Goal: Information Seeking & Learning: Learn about a topic

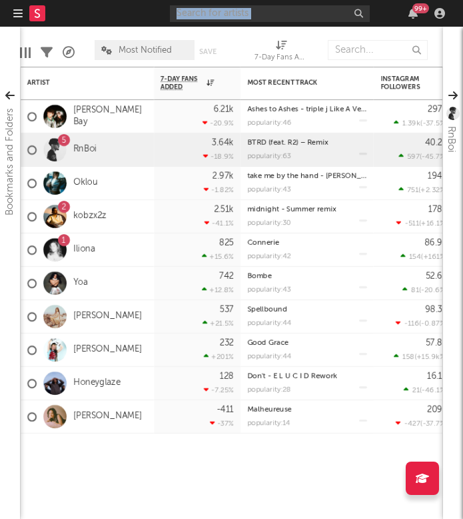
drag, startPoint x: 427, startPoint y: 0, endPoint x: 552, endPoint y: -12, distance: 125.9
click at [463, 0] on html "Dashboard Discovery Assistant Charts Leads 99 + Notifications Settings Mark all…" at bounding box center [231, 259] width 463 height 519
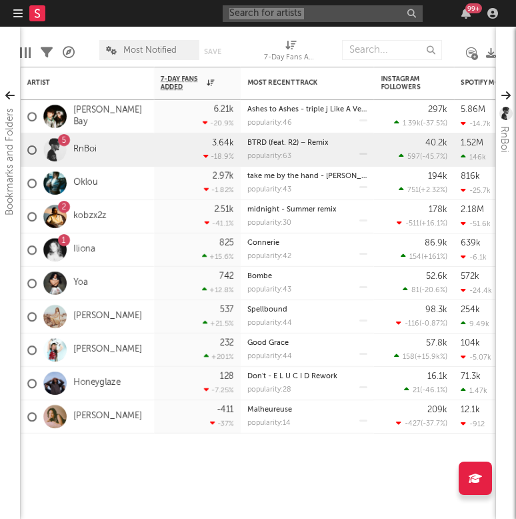
drag, startPoint x: 9, startPoint y: 3, endPoint x: 281, endPoint y: 19, distance: 271.8
click at [281, 19] on input "text" at bounding box center [323, 13] width 200 height 17
click at [16, 11] on icon "button" at bounding box center [17, 13] width 9 height 11
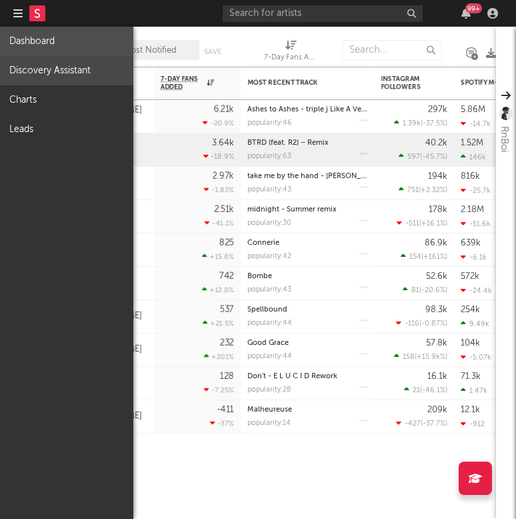
click at [49, 75] on link "Discovery Assistant" at bounding box center [66, 70] width 133 height 29
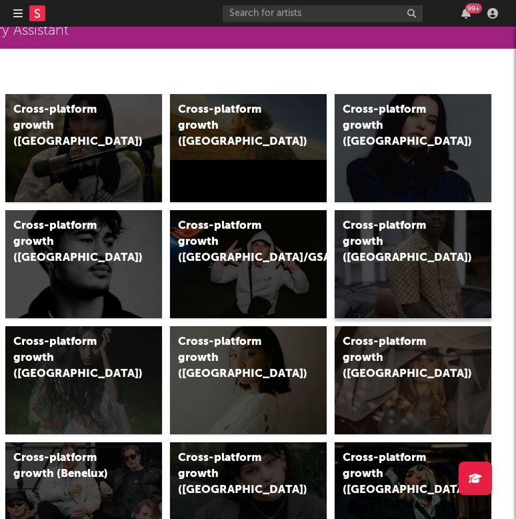
scroll to position [77, 243]
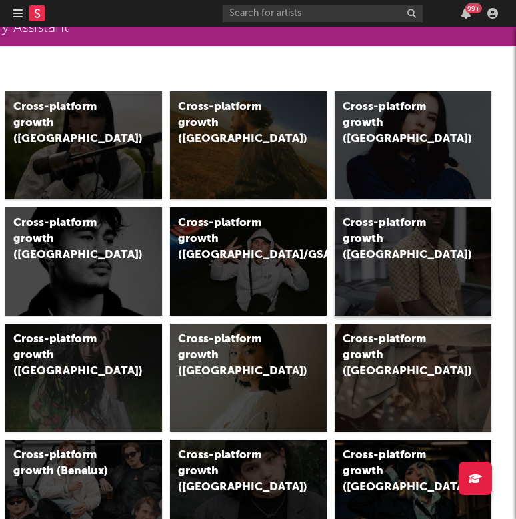
click at [429, 259] on div "Cross-platform growth (France)" at bounding box center [413, 261] width 157 height 108
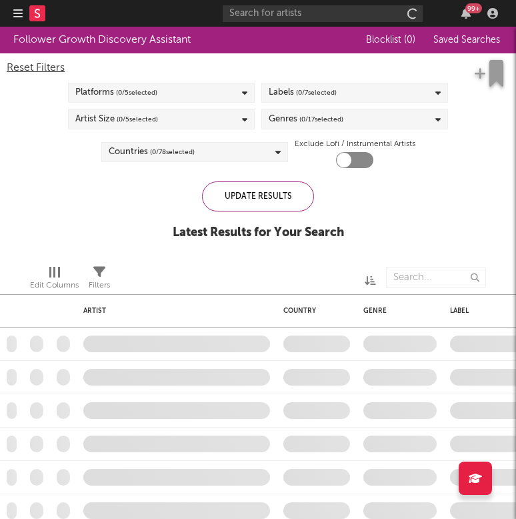
checkbox input "true"
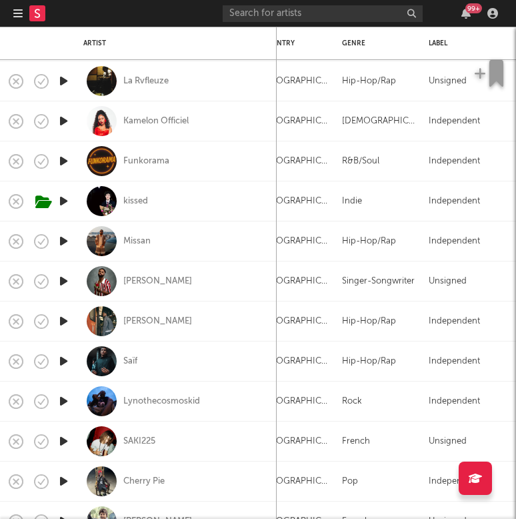
click at [63, 239] on icon "button" at bounding box center [64, 241] width 14 height 17
click at [65, 240] on icon "button" at bounding box center [64, 241] width 14 height 17
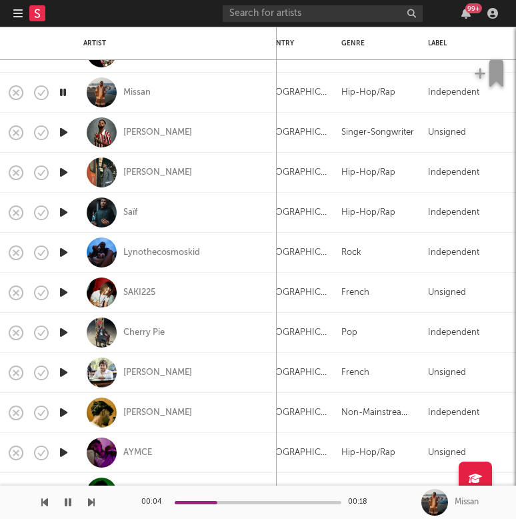
click at [63, 213] on icon "button" at bounding box center [64, 212] width 14 height 17
click at [68, 257] on icon "button" at bounding box center [64, 252] width 14 height 17
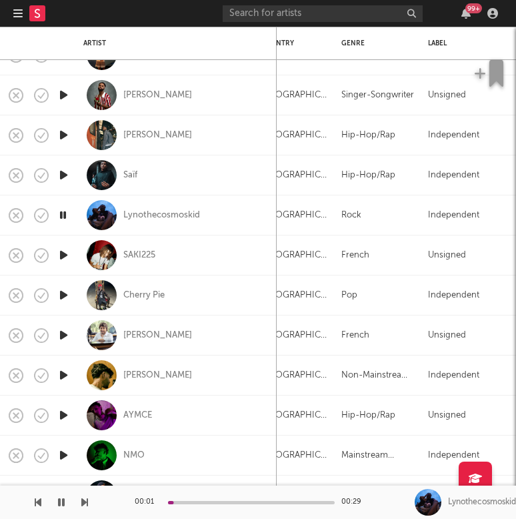
click at [63, 256] on icon "button" at bounding box center [64, 255] width 14 height 17
click at [67, 289] on icon "button" at bounding box center [64, 295] width 14 height 17
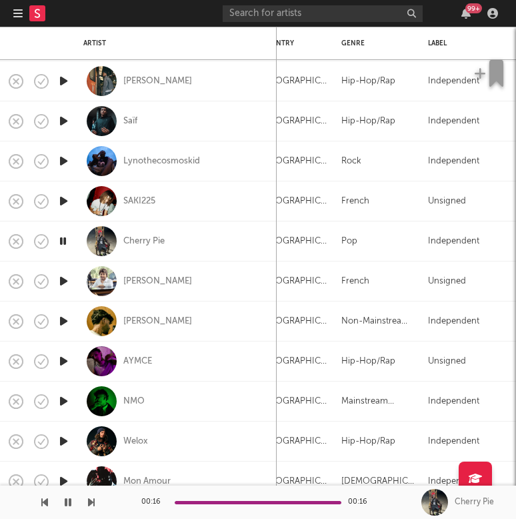
click at [63, 282] on icon "button" at bounding box center [64, 281] width 14 height 17
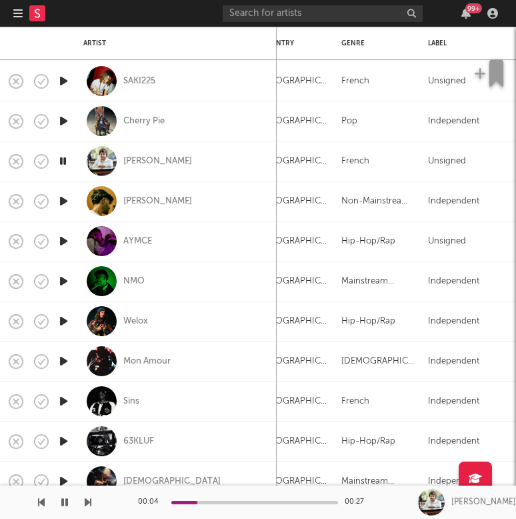
click at [55, 201] on div at bounding box center [63, 201] width 27 height 40
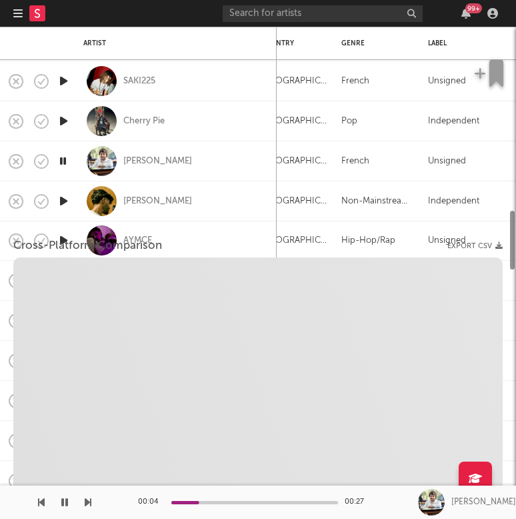
select select "1w"
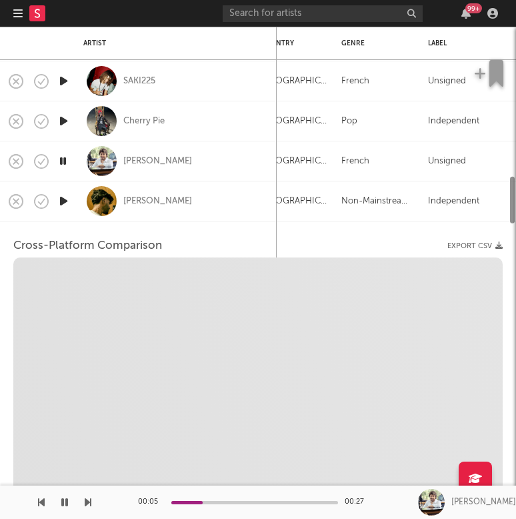
select select "1w"
click at [61, 205] on icon "button" at bounding box center [64, 201] width 14 height 17
click at [63, 199] on icon "button" at bounding box center [63, 201] width 13 height 17
select select "1m"
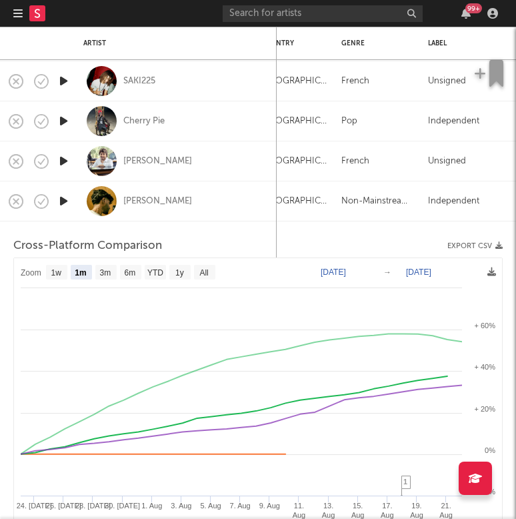
click at [15, 13] on icon "button" at bounding box center [17, 13] width 9 height 11
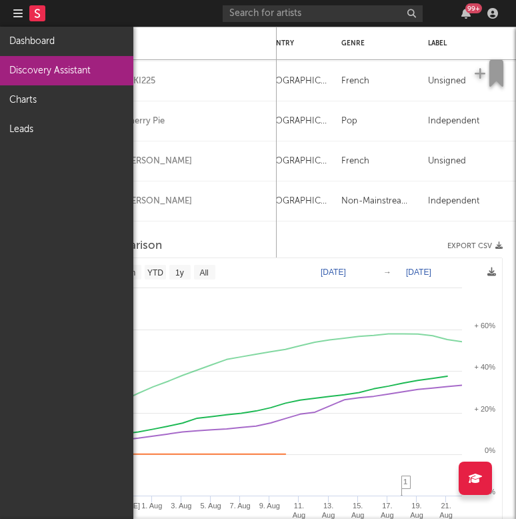
click at [15, 13] on icon "button" at bounding box center [17, 13] width 9 height 11
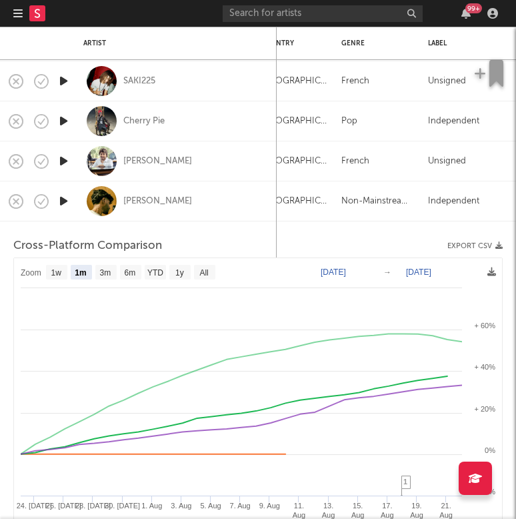
click at [15, 13] on icon "button" at bounding box center [17, 13] width 9 height 11
click at [17, 13] on icon "button" at bounding box center [17, 13] width 9 height 11
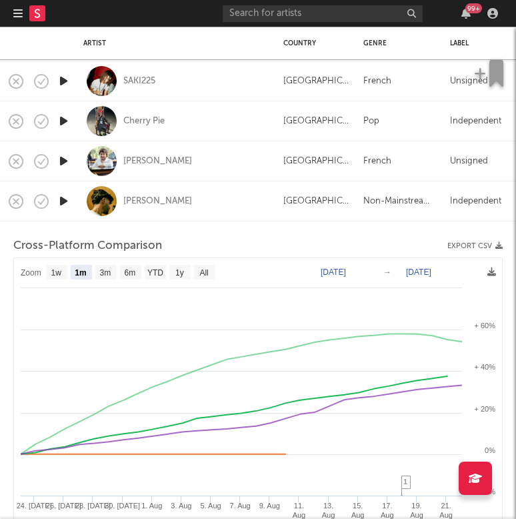
click at [17, 21] on button "button" at bounding box center [17, 13] width 9 height 27
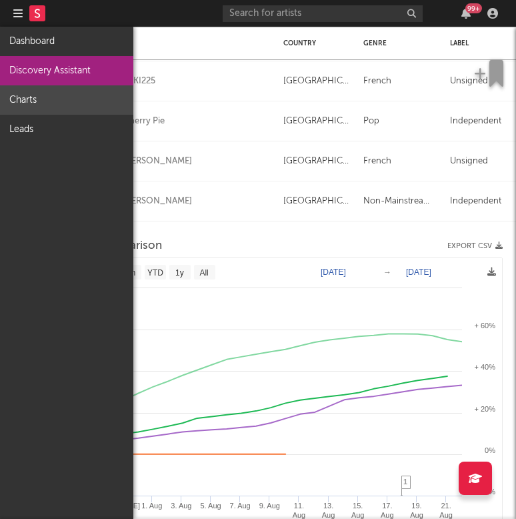
click at [33, 99] on link "Charts" at bounding box center [66, 99] width 133 height 29
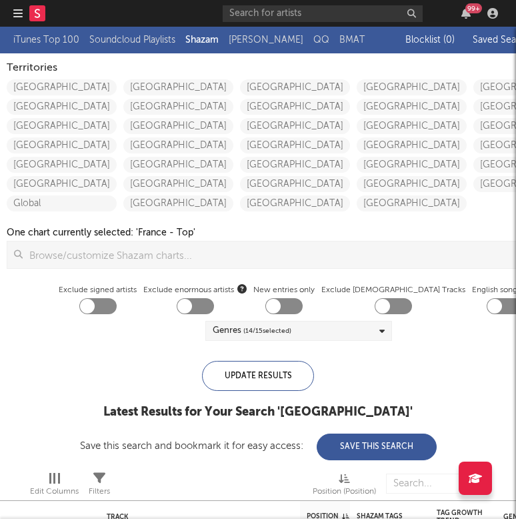
click at [240, 134] on div "United Kingdom Germany France Italy Spain Portugal Ireland" at bounding box center [298, 143] width 117 height 135
click at [240, 129] on link "France" at bounding box center [295, 126] width 110 height 16
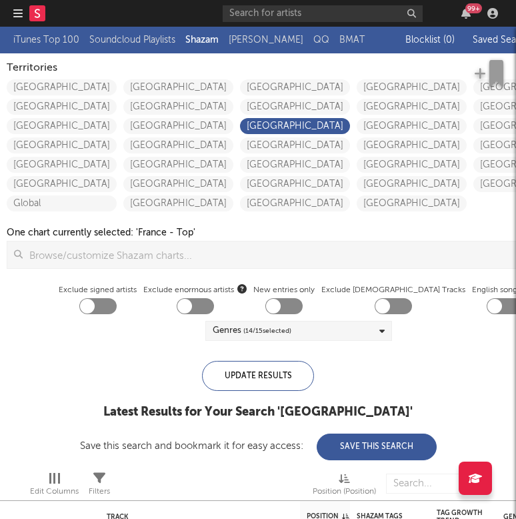
checkbox input "true"
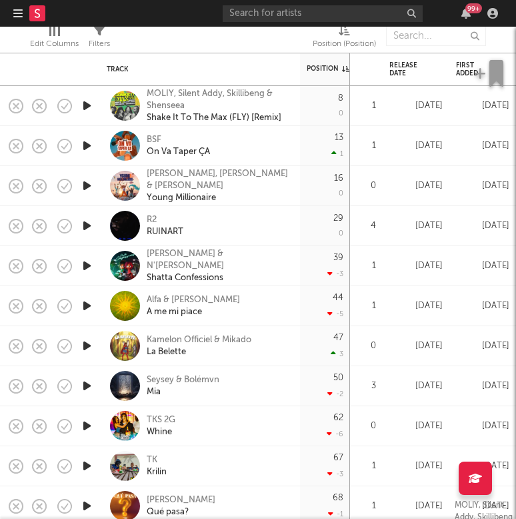
click at [85, 145] on icon "button" at bounding box center [87, 145] width 14 height 17
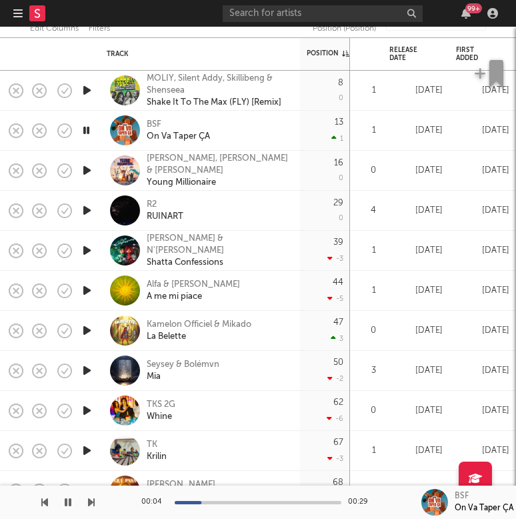
click at [86, 173] on icon "button" at bounding box center [87, 170] width 14 height 17
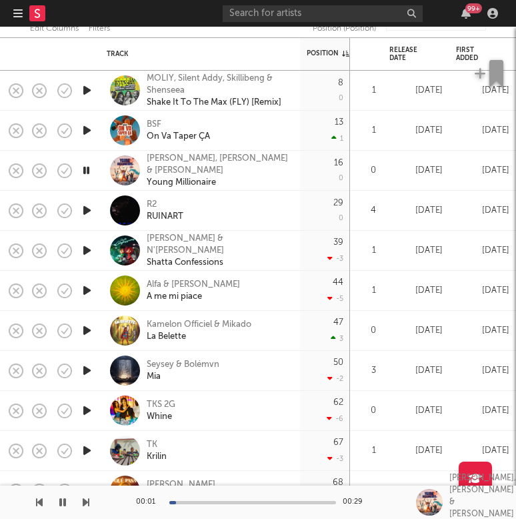
click at [86, 173] on icon "button" at bounding box center [86, 170] width 13 height 17
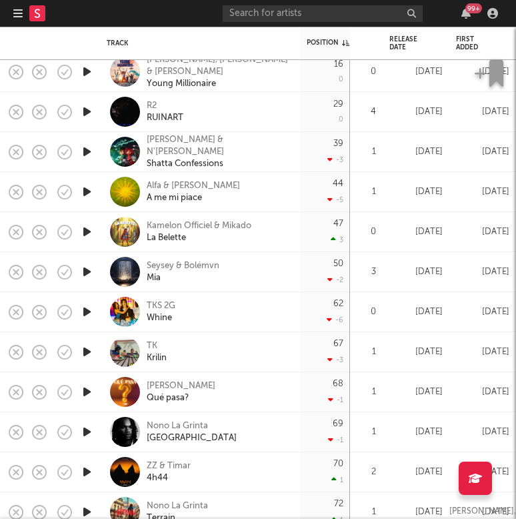
click at [84, 233] on icon "button" at bounding box center [87, 231] width 14 height 17
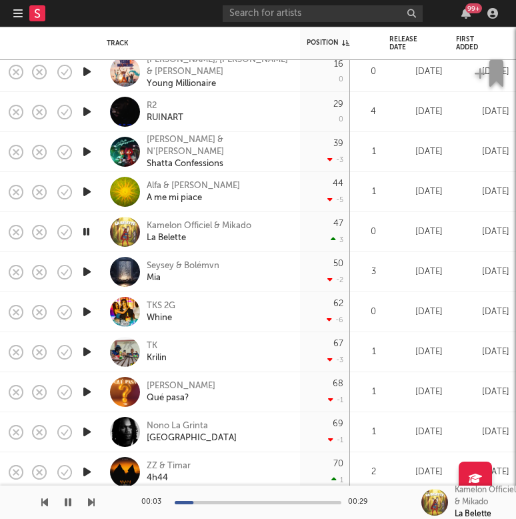
click at [84, 233] on icon "button" at bounding box center [86, 231] width 13 height 17
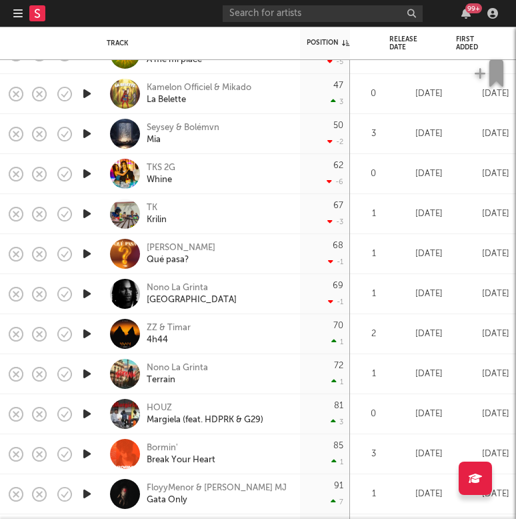
click at [87, 212] on icon "button" at bounding box center [87, 213] width 14 height 17
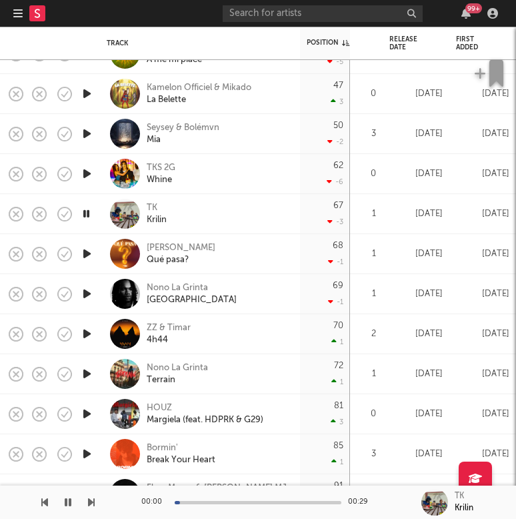
click at [87, 212] on icon "button" at bounding box center [86, 213] width 13 height 17
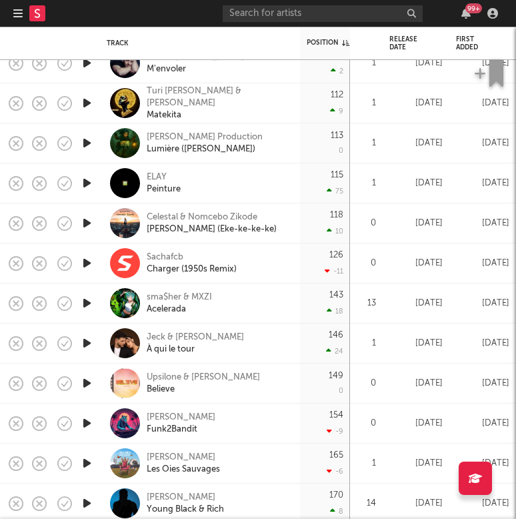
click at [85, 267] on icon "button" at bounding box center [87, 263] width 14 height 17
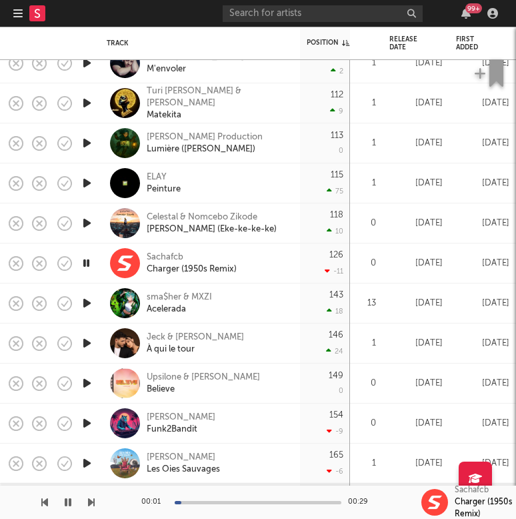
click at [85, 265] on icon "button" at bounding box center [86, 263] width 13 height 17
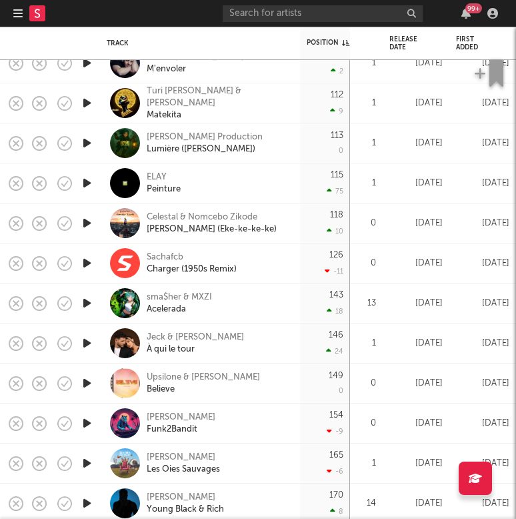
click at [88, 183] on icon "button" at bounding box center [87, 183] width 14 height 17
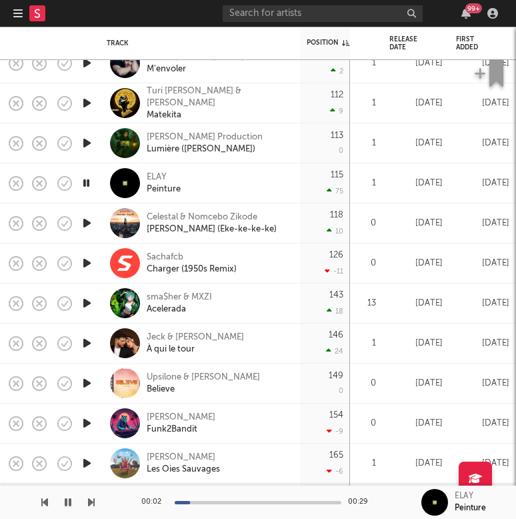
click at [88, 183] on icon "button" at bounding box center [86, 183] width 13 height 17
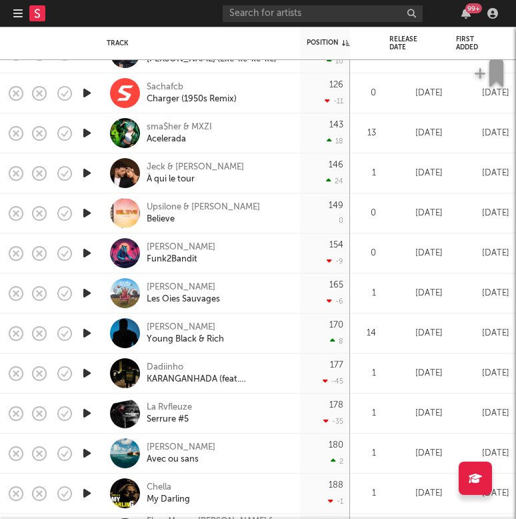
click at [90, 255] on icon "button" at bounding box center [87, 253] width 14 height 17
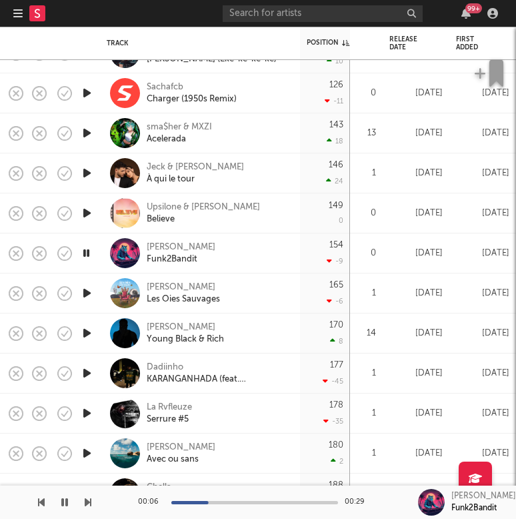
click at [87, 255] on icon "button" at bounding box center [86, 253] width 13 height 17
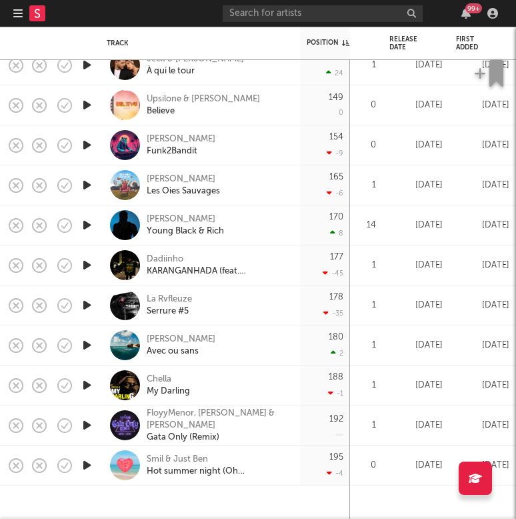
click at [85, 266] on icon "button" at bounding box center [87, 265] width 14 height 17
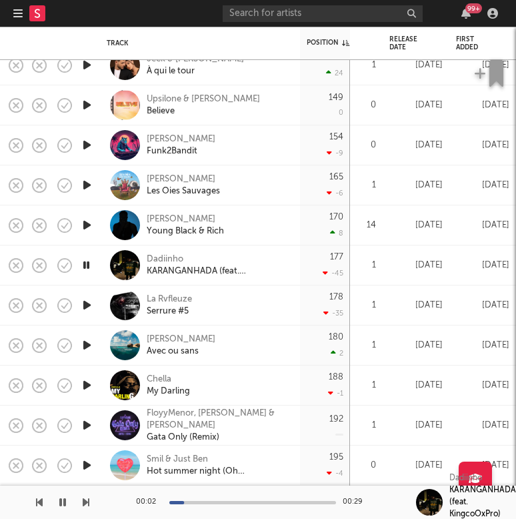
click at [85, 266] on icon "button" at bounding box center [86, 265] width 13 height 17
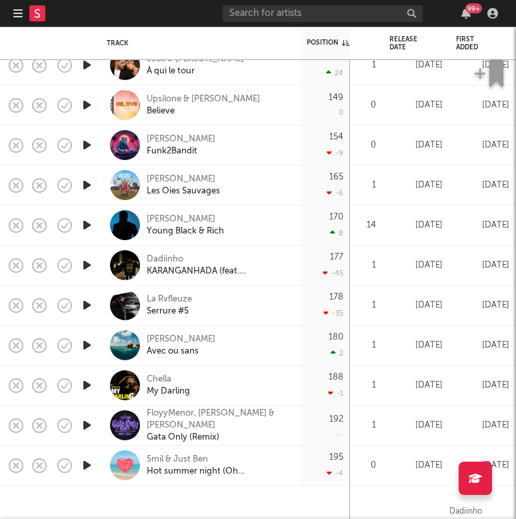
click at [86, 305] on icon "button" at bounding box center [87, 305] width 14 height 17
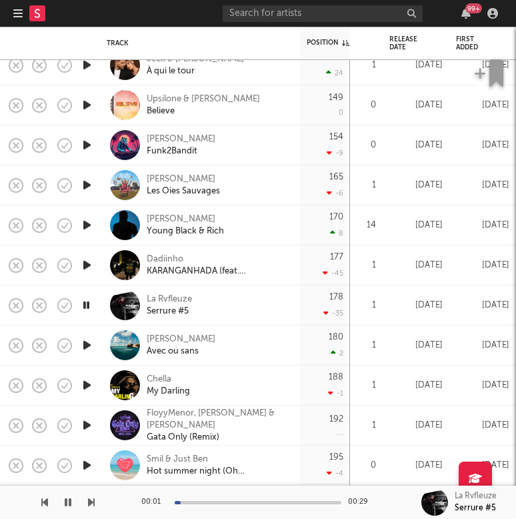
click at [85, 299] on icon "button" at bounding box center [86, 305] width 13 height 17
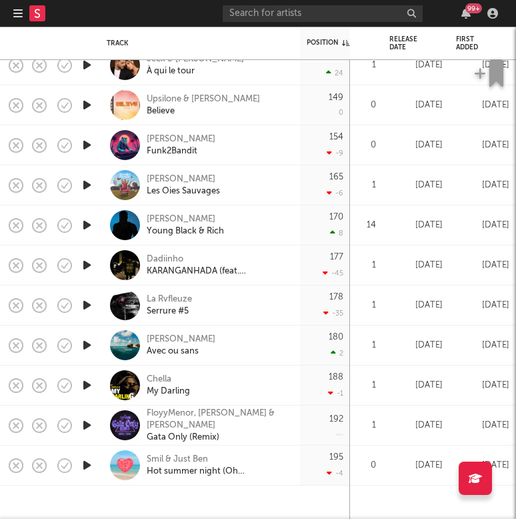
click at [85, 349] on icon "button" at bounding box center [87, 345] width 14 height 17
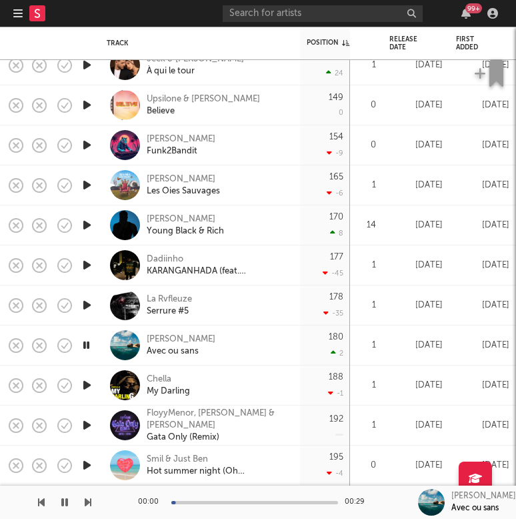
click at [87, 351] on icon "button" at bounding box center [86, 345] width 13 height 17
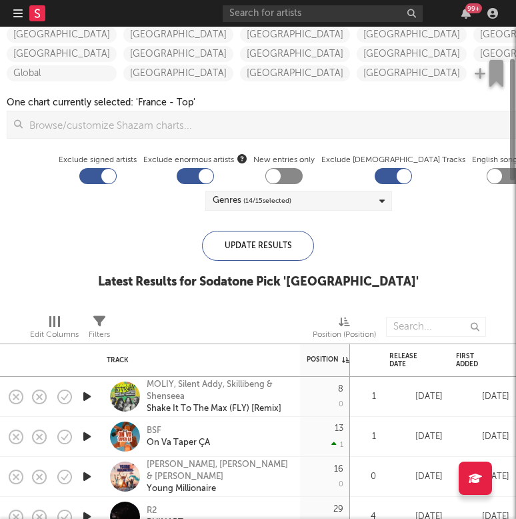
click at [101, 179] on div at bounding box center [108, 176] width 15 height 15
checkbox input "false"
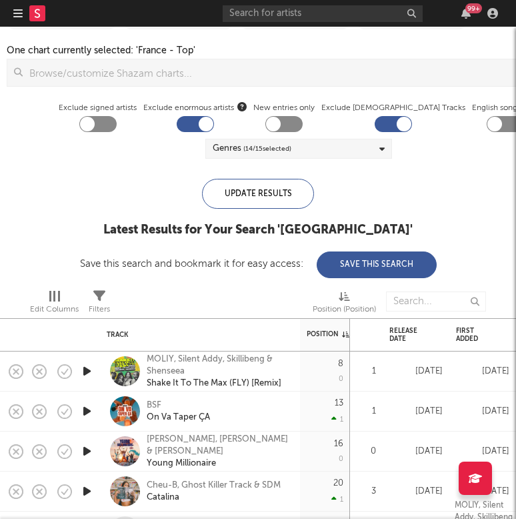
click at [375, 129] on div at bounding box center [393, 124] width 37 height 16
checkbox input "false"
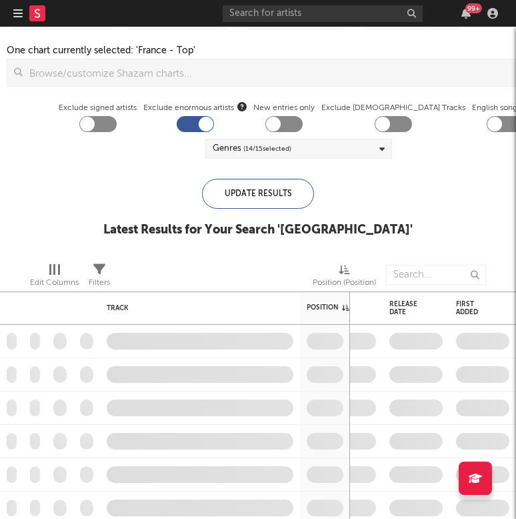
click at [177, 121] on div at bounding box center [195, 124] width 37 height 16
checkbox input "false"
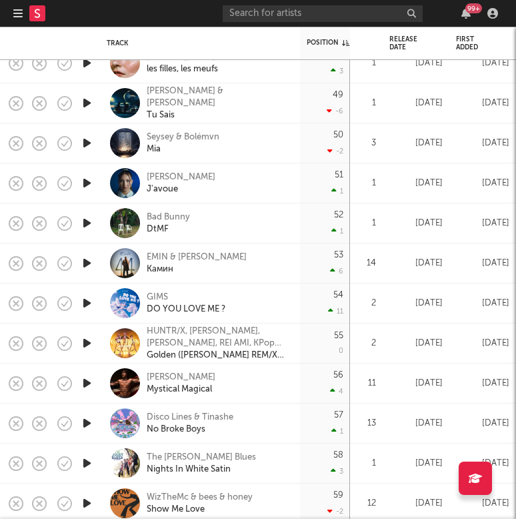
click at [84, 303] on icon "button" at bounding box center [87, 303] width 14 height 17
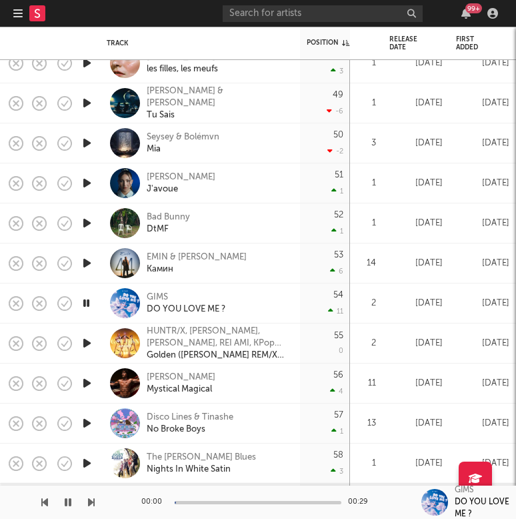
click at [84, 303] on icon "button" at bounding box center [86, 303] width 13 height 17
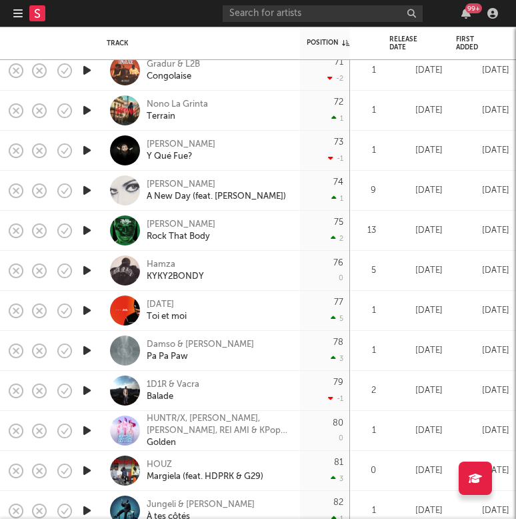
click at [92, 309] on icon "button" at bounding box center [87, 310] width 14 height 17
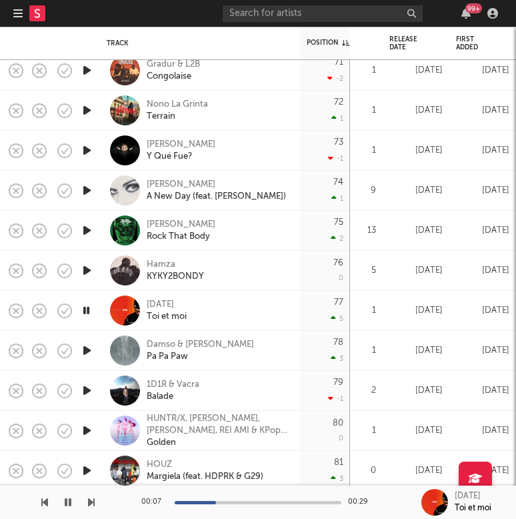
click at [92, 309] on icon "button" at bounding box center [86, 310] width 13 height 17
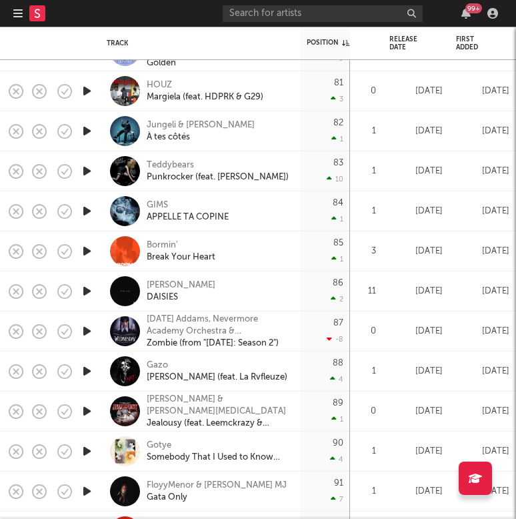
click at [93, 173] on icon "button" at bounding box center [87, 171] width 14 height 17
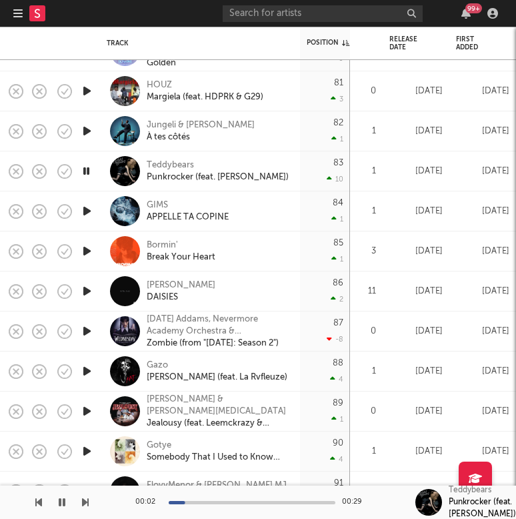
click at [90, 173] on icon "button" at bounding box center [86, 171] width 13 height 17
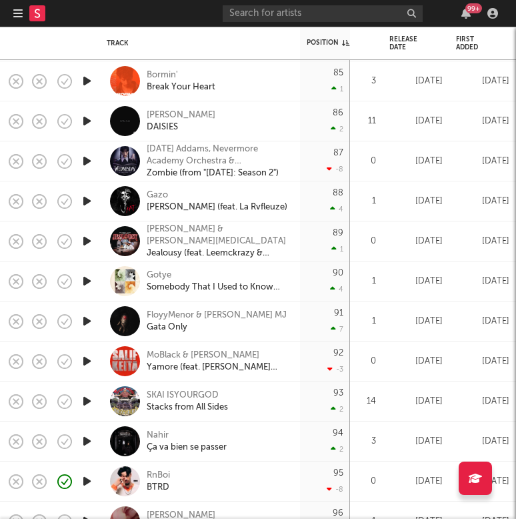
click at [82, 276] on icon "button" at bounding box center [87, 281] width 14 height 17
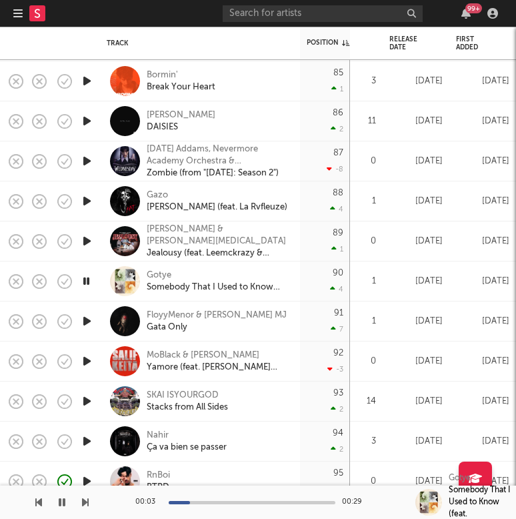
click at [83, 276] on icon "button" at bounding box center [86, 281] width 13 height 17
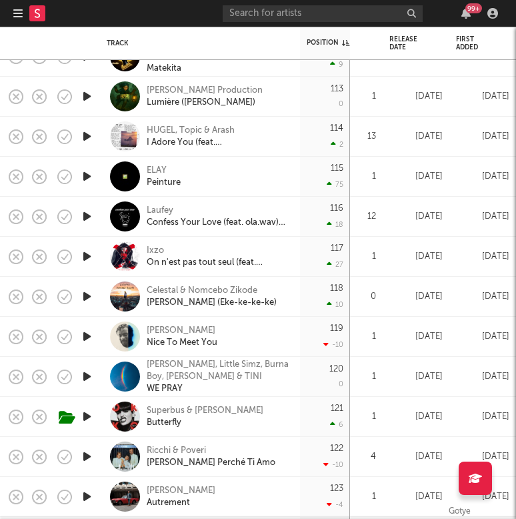
click at [90, 258] on icon "button" at bounding box center [87, 256] width 14 height 17
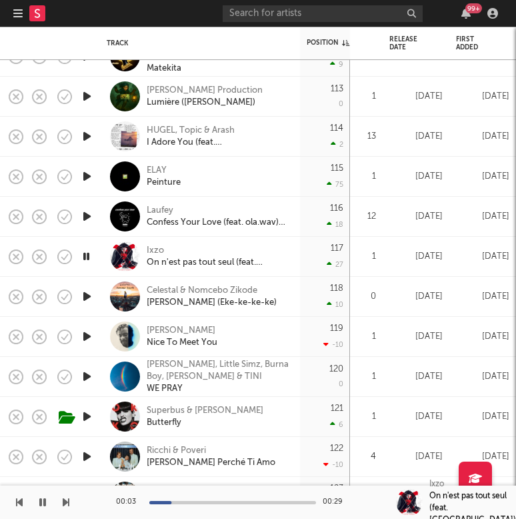
click at [87, 255] on icon "button" at bounding box center [86, 256] width 13 height 17
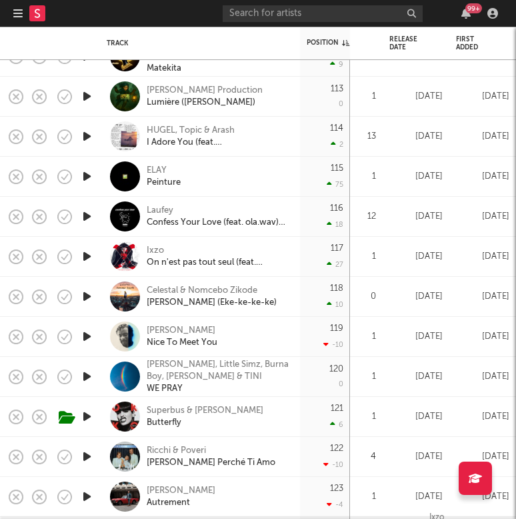
click at [88, 175] on icon "button" at bounding box center [87, 176] width 14 height 17
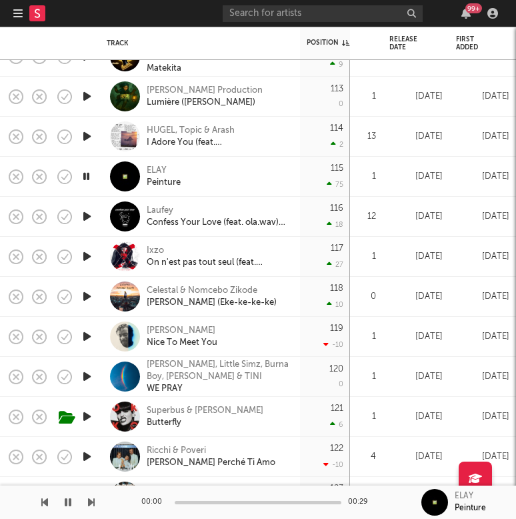
click at [88, 175] on icon "button" at bounding box center [86, 176] width 13 height 17
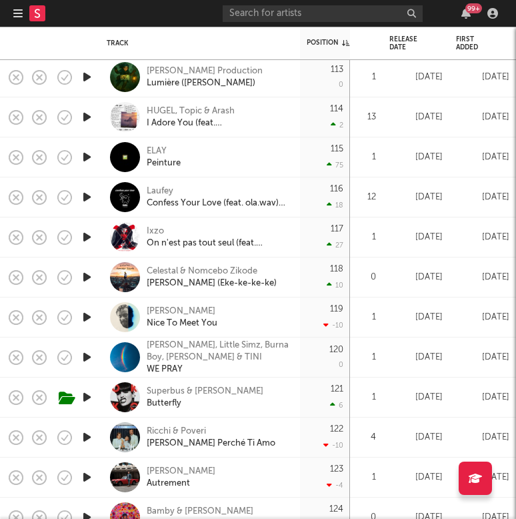
click at [88, 195] on icon "button" at bounding box center [87, 197] width 14 height 17
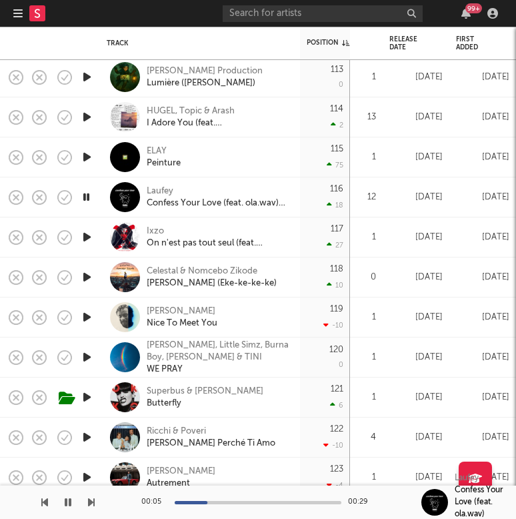
click at [221, 499] on div "00:05 00:29" at bounding box center [257, 501] width 233 height 33
click at [230, 499] on div "00:06 00:29" at bounding box center [257, 501] width 233 height 33
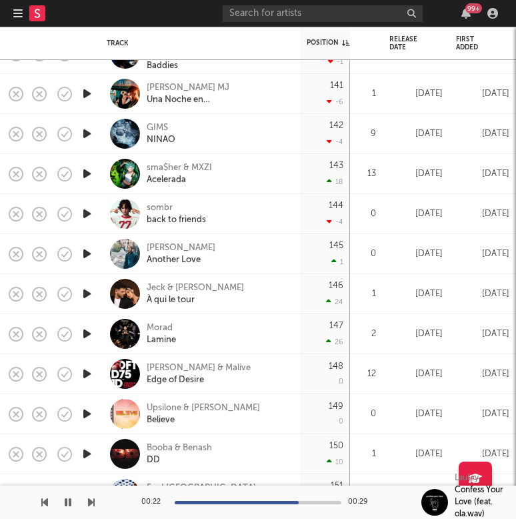
click at [89, 294] on icon "button" at bounding box center [87, 293] width 14 height 17
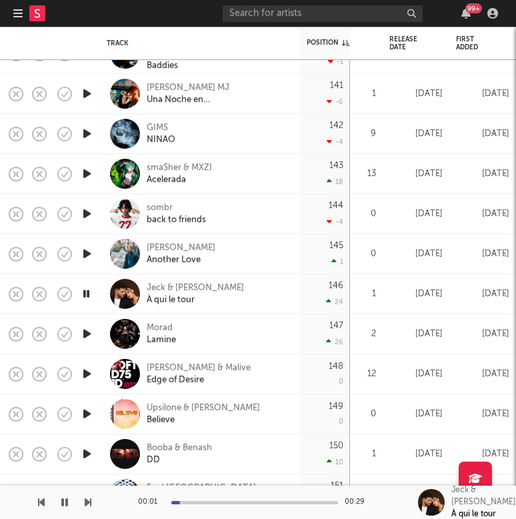
click at [87, 293] on icon "button" at bounding box center [86, 293] width 13 height 17
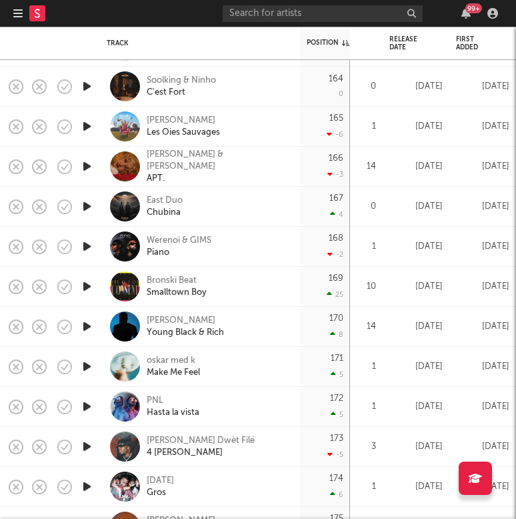
click at [89, 289] on icon "button" at bounding box center [87, 286] width 14 height 17
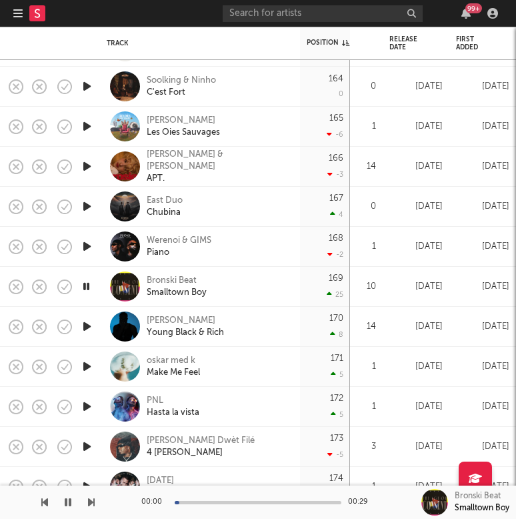
click at [89, 288] on icon "button" at bounding box center [86, 286] width 13 height 17
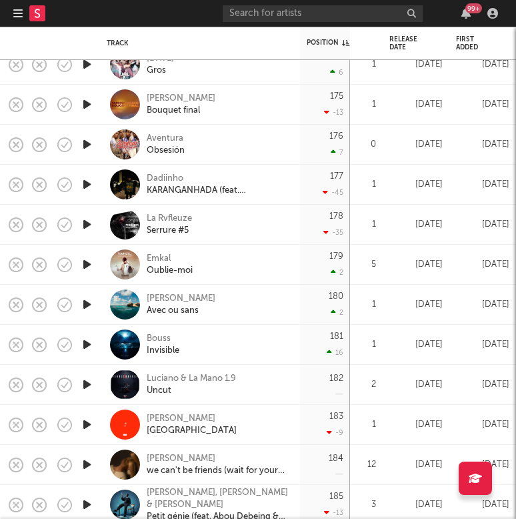
click at [87, 346] on icon "button" at bounding box center [87, 344] width 14 height 17
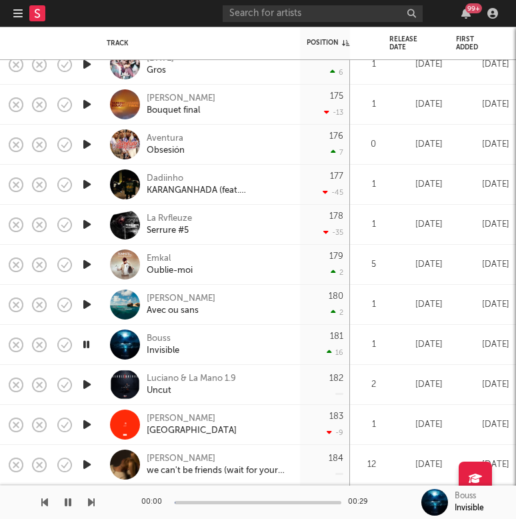
click at [87, 346] on icon "button" at bounding box center [86, 344] width 13 height 17
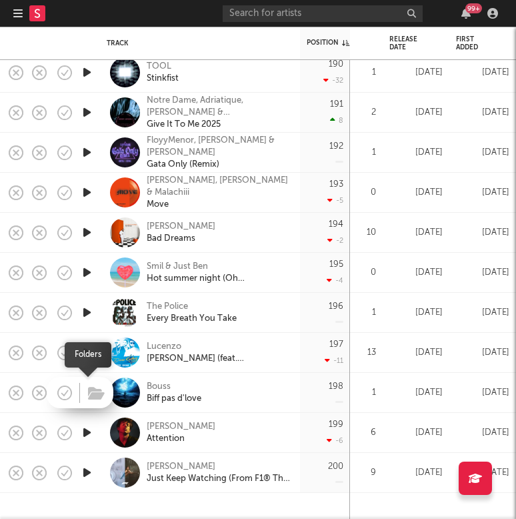
drag, startPoint x: 75, startPoint y: 397, endPoint x: 81, endPoint y: 396, distance: 6.8
click at [81, 396] on div at bounding box center [80, 392] width 67 height 31
click at [87, 395] on icon "button" at bounding box center [87, 392] width 14 height 17
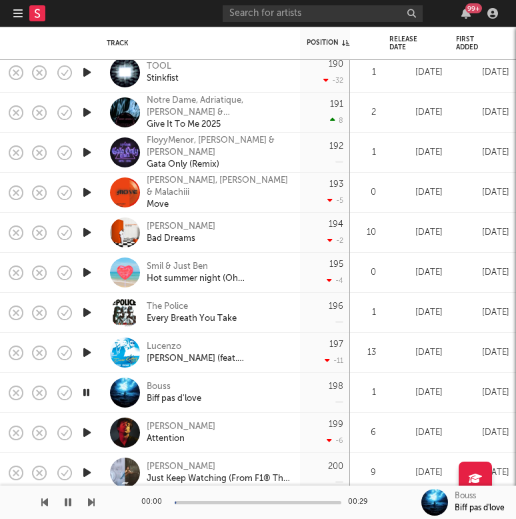
click at [87, 395] on icon "button" at bounding box center [86, 392] width 13 height 17
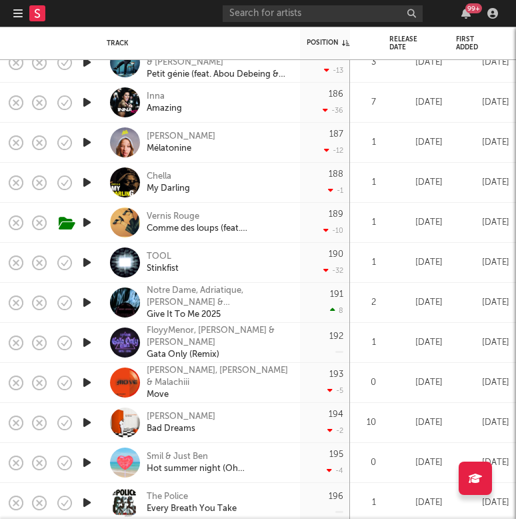
click at [87, 341] on icon "button" at bounding box center [87, 342] width 14 height 17
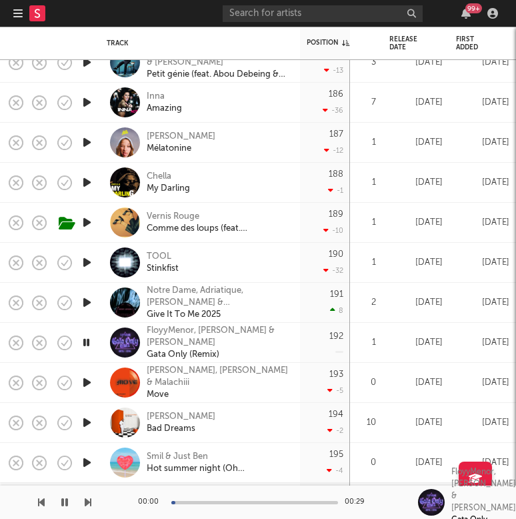
click at [87, 341] on icon "button" at bounding box center [86, 342] width 13 height 17
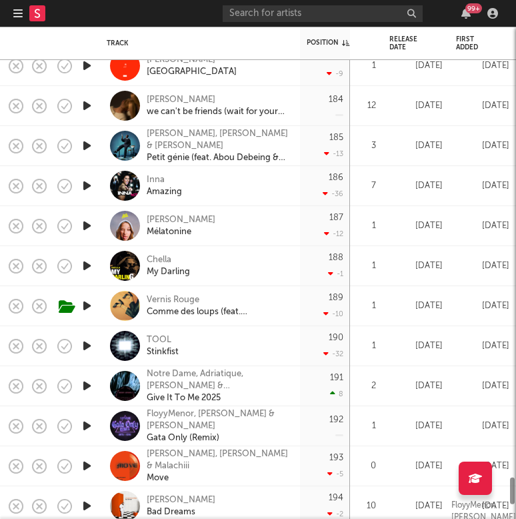
click at [87, 341] on icon "button" at bounding box center [87, 345] width 14 height 17
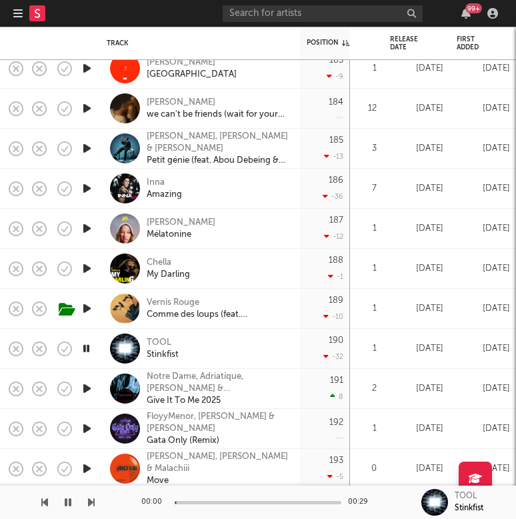
click at [87, 345] on icon "button" at bounding box center [86, 348] width 13 height 17
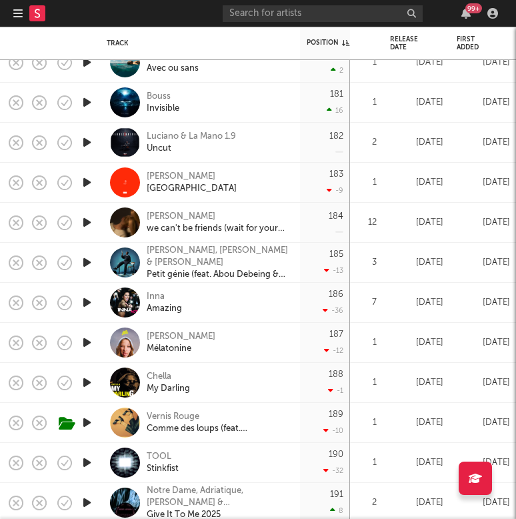
click at [86, 181] on icon "button" at bounding box center [87, 182] width 14 height 17
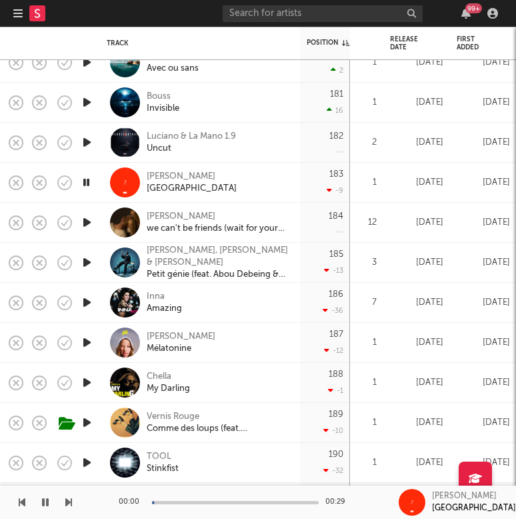
click at [86, 181] on icon "button" at bounding box center [86, 182] width 13 height 17
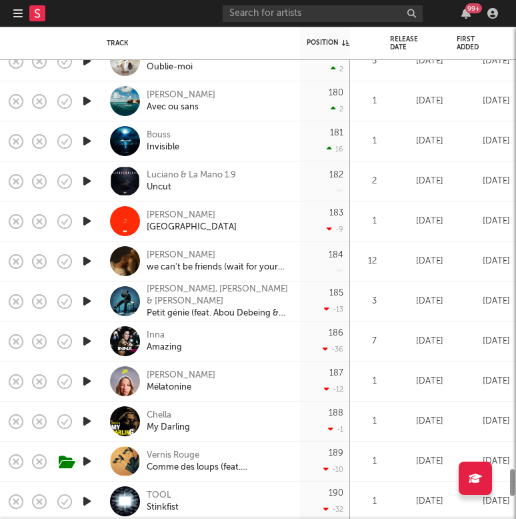
click at [86, 181] on icon "button" at bounding box center [87, 181] width 14 height 17
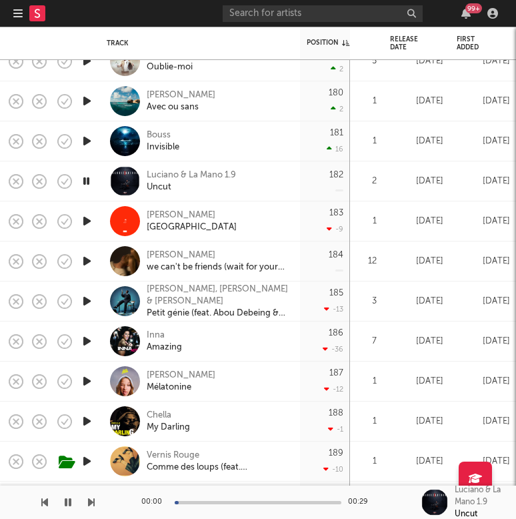
click at [86, 181] on icon "button" at bounding box center [86, 181] width 13 height 17
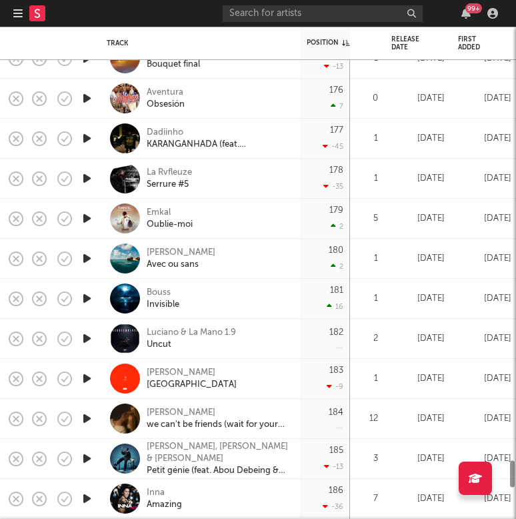
click at [86, 181] on icon "button" at bounding box center [87, 178] width 14 height 17
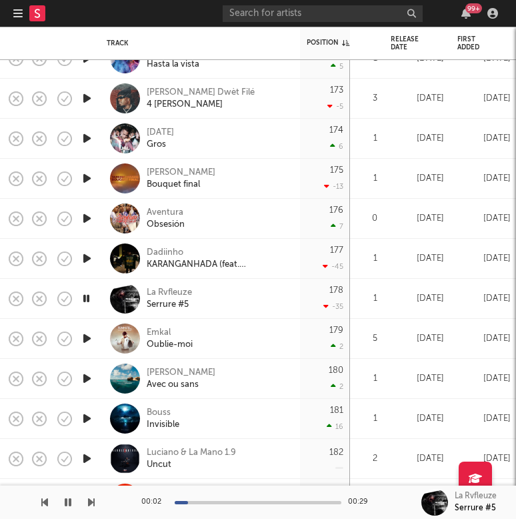
click at [87, 215] on icon "button" at bounding box center [87, 218] width 14 height 17
click at [87, 215] on icon "button" at bounding box center [86, 218] width 13 height 17
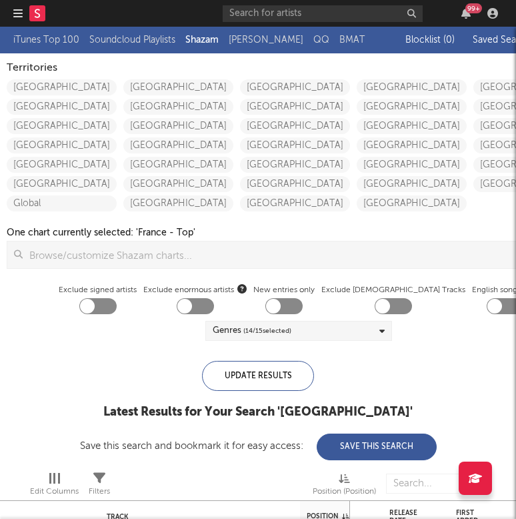
click at [12, 9] on nav "Dashboard Discovery Assistant Charts Leads 99 +" at bounding box center [258, 13] width 516 height 27
click at [16, 15] on icon "button" at bounding box center [17, 13] width 9 height 11
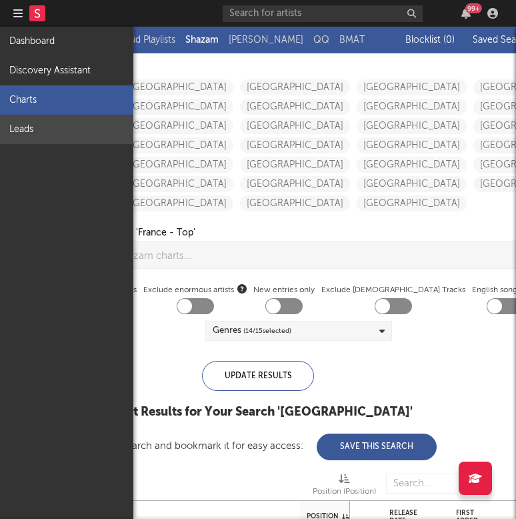
click at [33, 132] on link "Leads" at bounding box center [66, 129] width 133 height 29
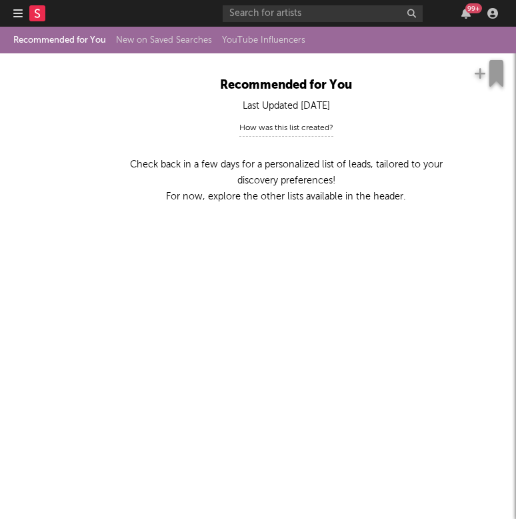
click at [12, 17] on nav "Dashboard Discovery Assistant Charts Leads 99 +" at bounding box center [258, 13] width 516 height 27
click at [16, 17] on icon "button" at bounding box center [17, 13] width 9 height 11
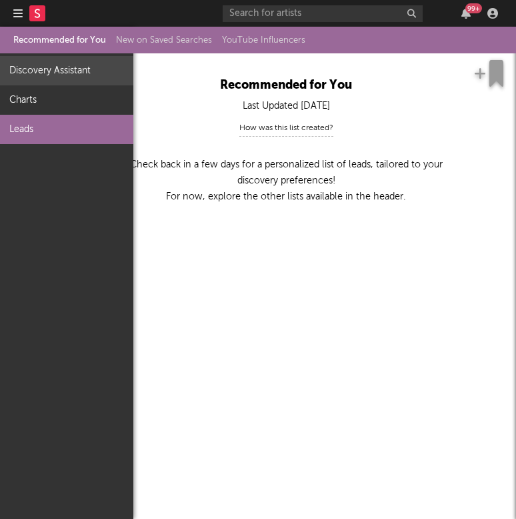
click at [45, 75] on link "Discovery Assistant" at bounding box center [66, 70] width 133 height 29
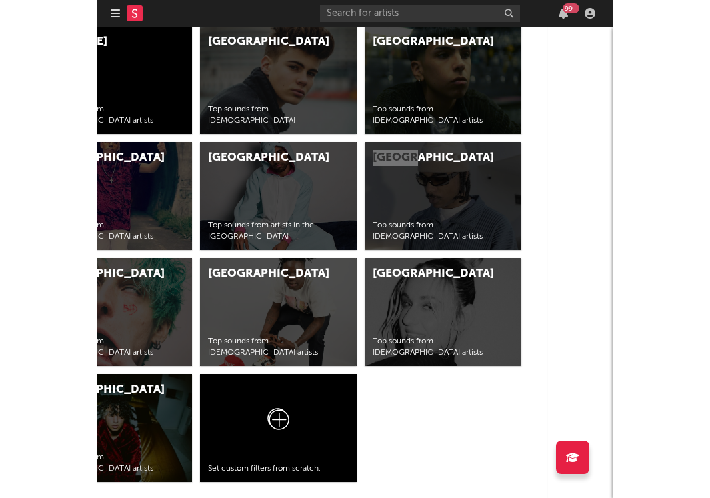
scroll to position [5294, 311]
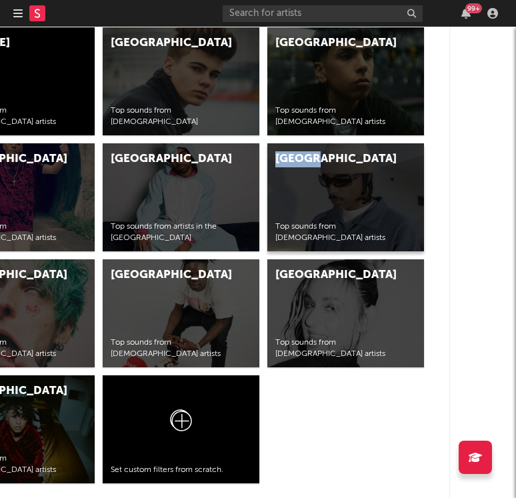
click at [343, 203] on div "France Top sounds from French artists" at bounding box center [345, 197] width 157 height 108
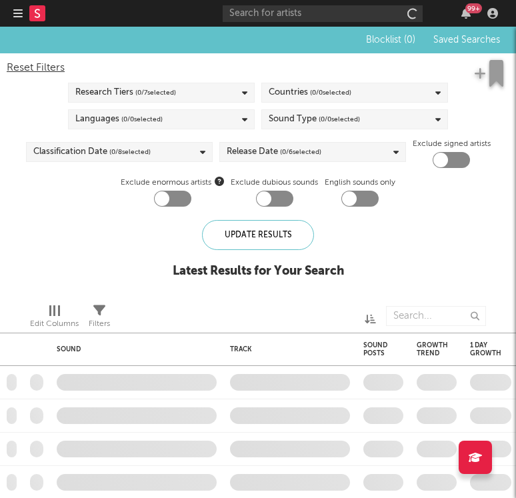
checkbox input "true"
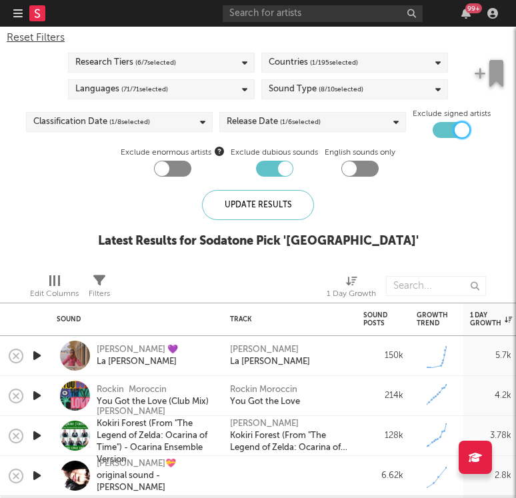
click at [457, 129] on div at bounding box center [462, 130] width 15 height 15
checkbox input "false"
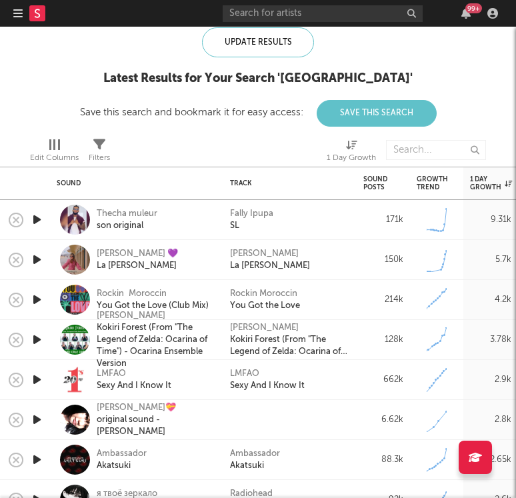
click at [34, 261] on icon "button" at bounding box center [37, 259] width 14 height 17
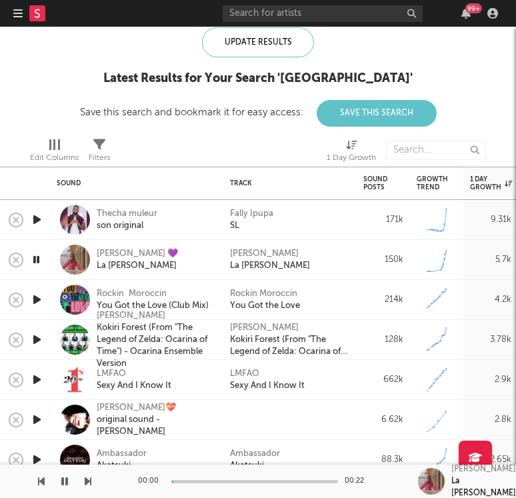
click at [35, 260] on icon "button" at bounding box center [36, 259] width 13 height 17
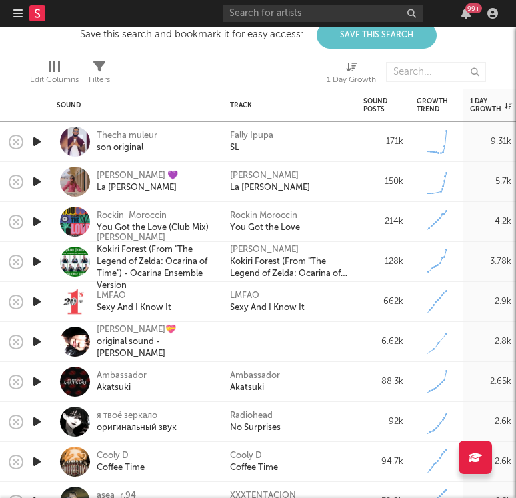
click at [35, 222] on icon "button" at bounding box center [37, 221] width 14 height 17
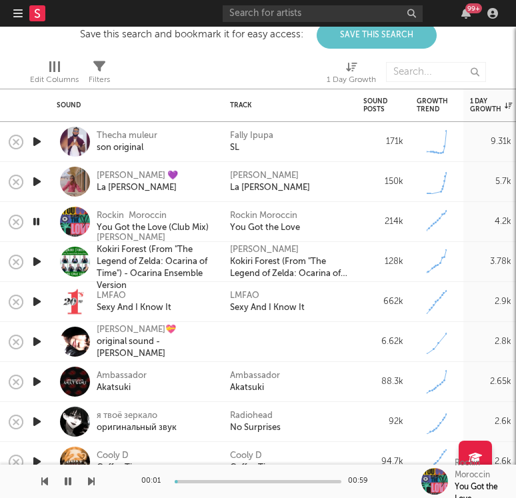
click at [36, 221] on icon "button" at bounding box center [36, 221] width 13 height 17
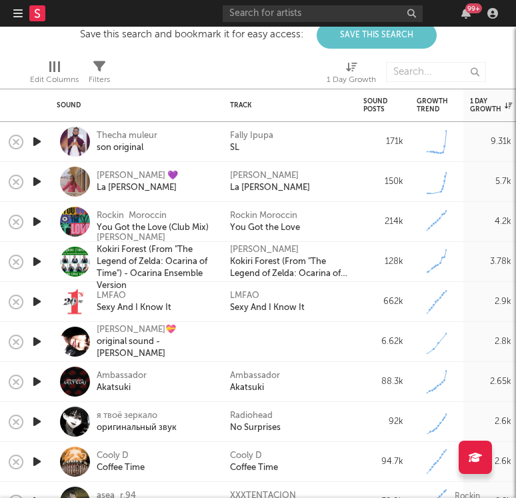
click at [37, 301] on icon "button" at bounding box center [37, 301] width 14 height 17
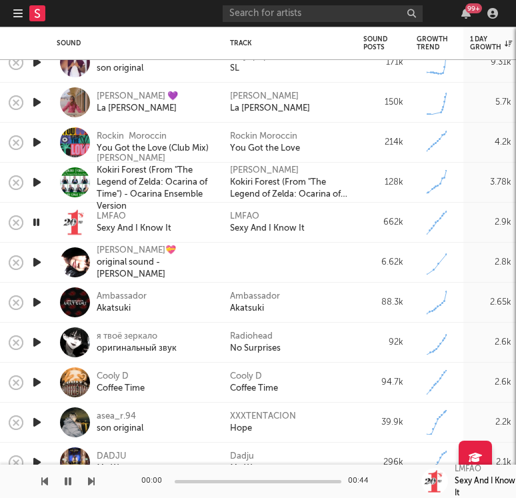
click at [36, 221] on icon "button" at bounding box center [36, 222] width 13 height 17
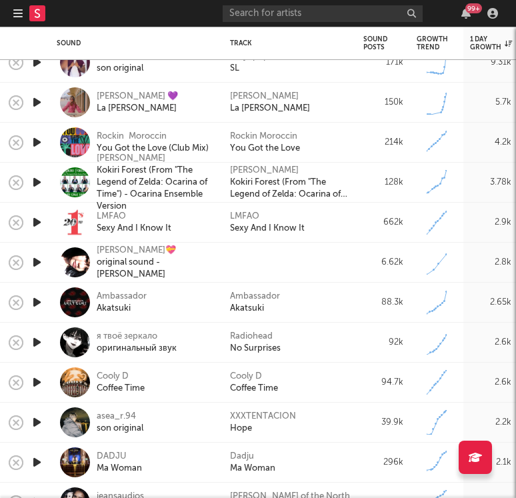
click at [39, 263] on icon "button" at bounding box center [37, 262] width 14 height 17
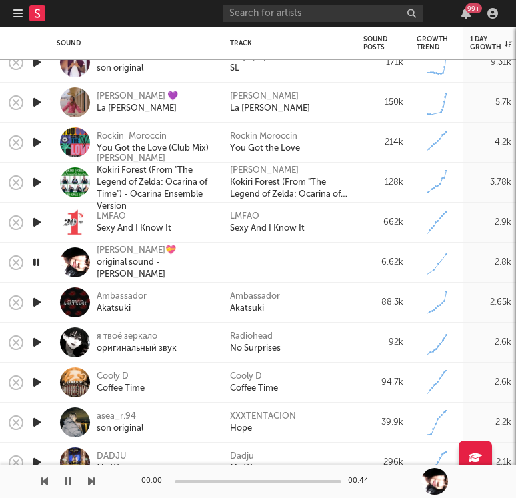
click at [39, 263] on icon "button" at bounding box center [36, 262] width 13 height 17
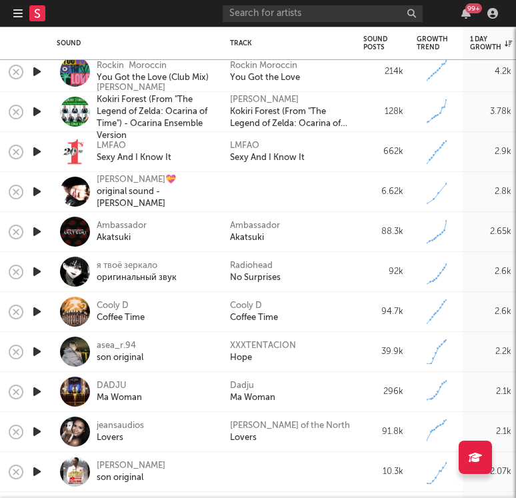
click at [37, 231] on icon "button" at bounding box center [37, 231] width 14 height 17
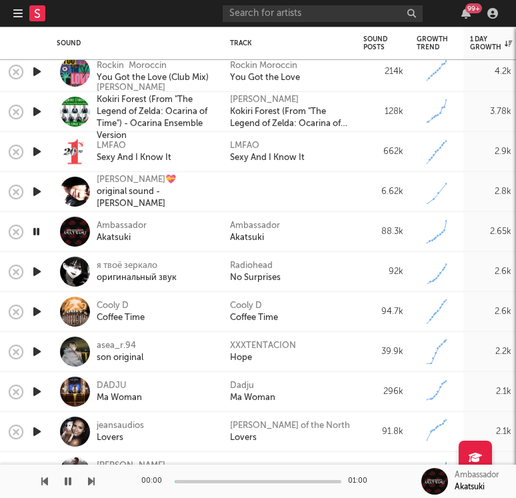
click at [38, 276] on icon "button" at bounding box center [37, 271] width 14 height 17
click at [39, 314] on icon "button" at bounding box center [37, 311] width 14 height 17
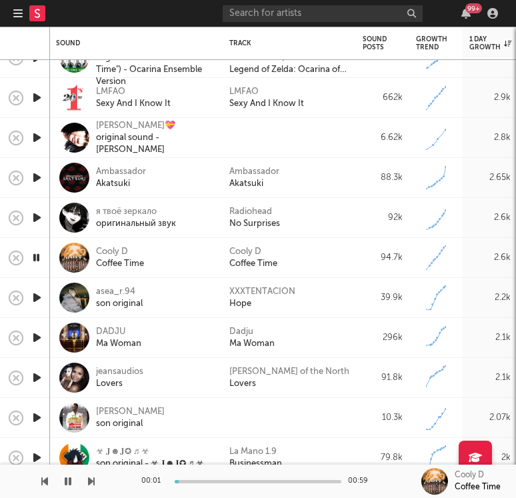
click at [36, 297] on icon "button" at bounding box center [37, 297] width 14 height 17
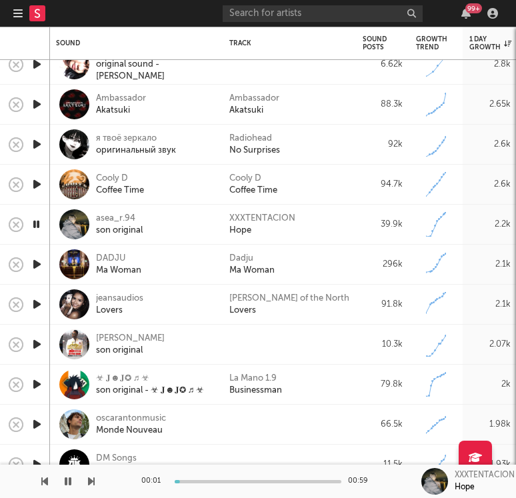
click at [37, 267] on icon "button" at bounding box center [37, 264] width 14 height 17
click at [37, 307] on icon "button" at bounding box center [37, 304] width 14 height 17
click at [37, 349] on icon "button" at bounding box center [37, 344] width 14 height 17
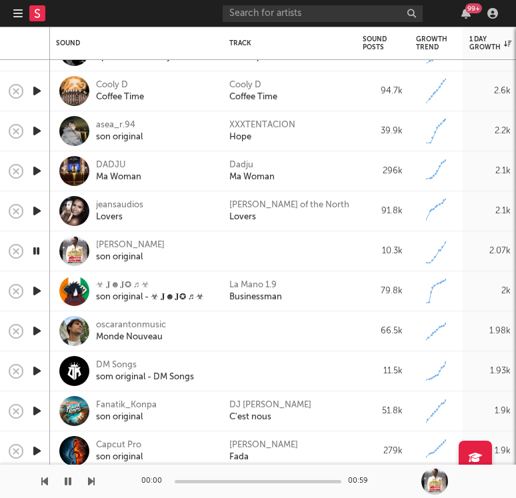
click at [39, 288] on icon "button" at bounding box center [37, 291] width 14 height 17
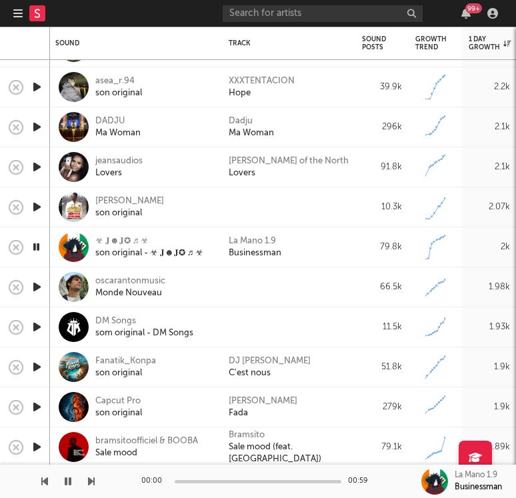
click at [37, 285] on icon "button" at bounding box center [37, 287] width 14 height 17
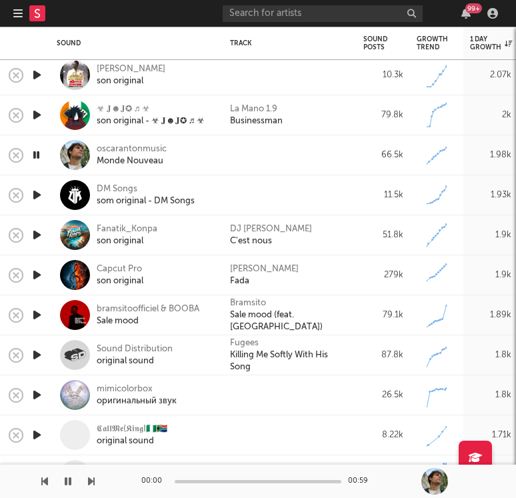
click at [37, 194] on icon "button" at bounding box center [37, 195] width 14 height 17
click at [41, 232] on icon "button" at bounding box center [37, 235] width 14 height 17
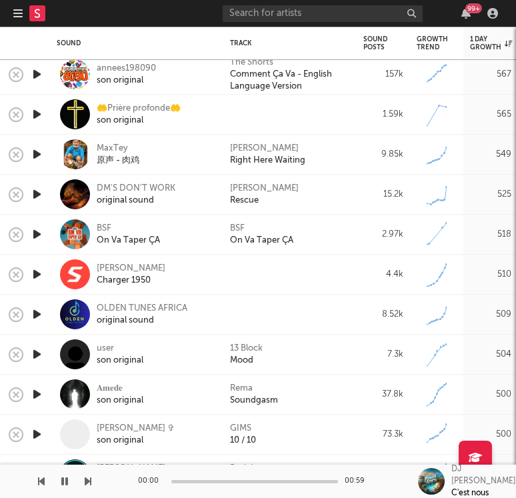
click at [36, 275] on icon "button" at bounding box center [37, 274] width 14 height 17
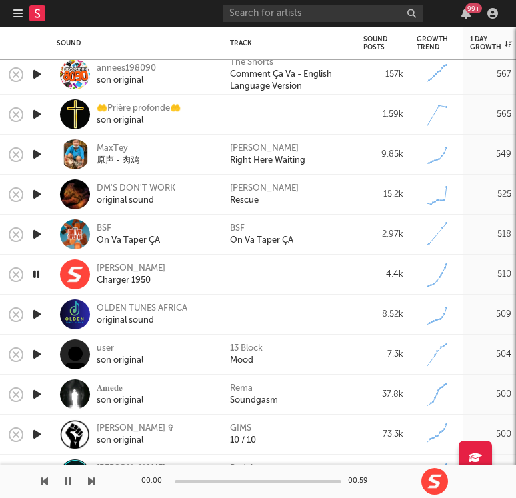
click at [36, 275] on icon "button" at bounding box center [36, 274] width 13 height 17
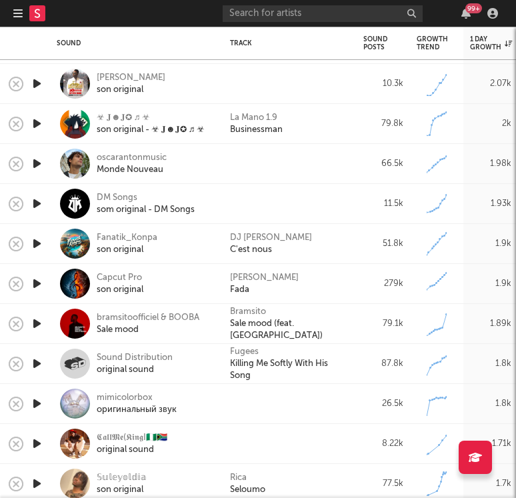
click at [36, 201] on icon "button" at bounding box center [37, 203] width 14 height 17
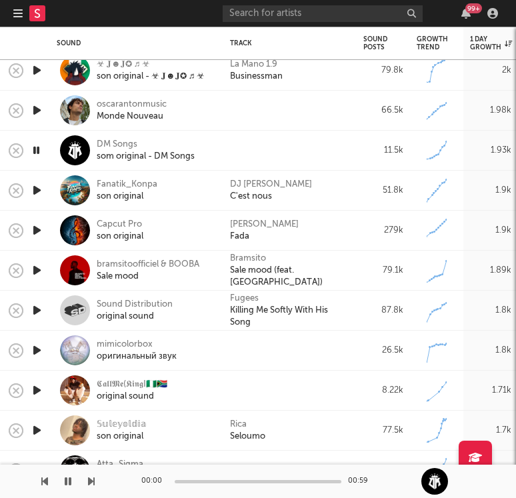
click at [32, 181] on div at bounding box center [36, 191] width 27 height 40
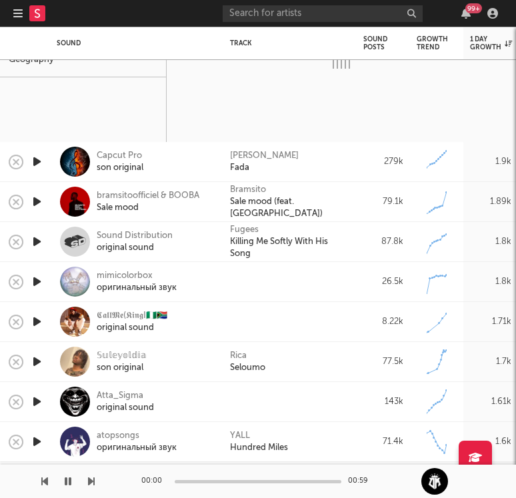
click at [42, 201] on icon "button" at bounding box center [37, 201] width 14 height 17
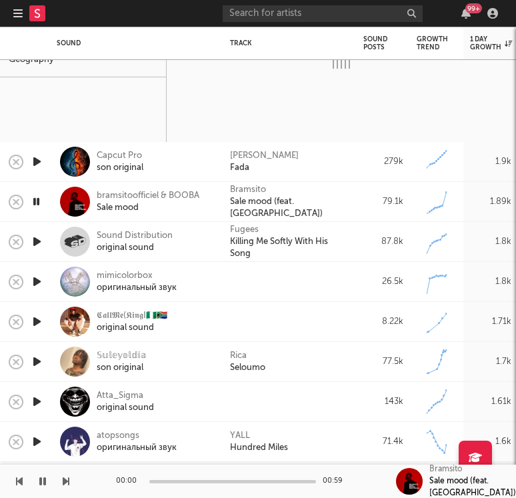
select select "6m"
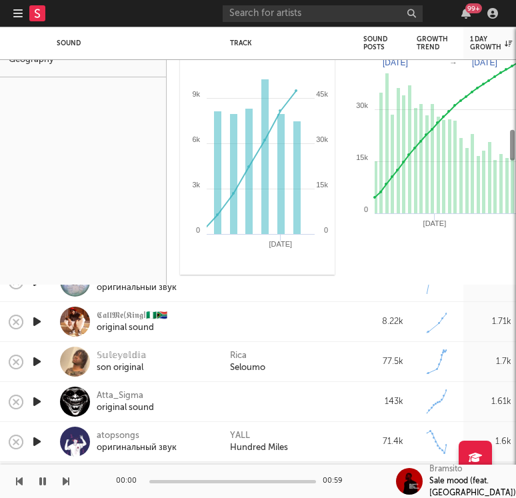
click at [40, 251] on div "Growth Top Videos Geography" at bounding box center [83, 129] width 167 height 309
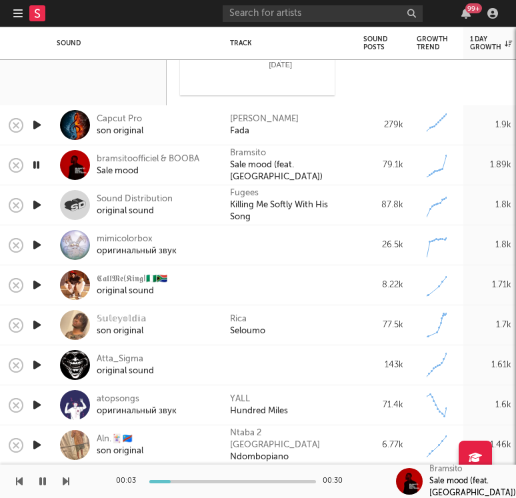
click at [43, 123] on icon "button" at bounding box center [37, 125] width 14 height 17
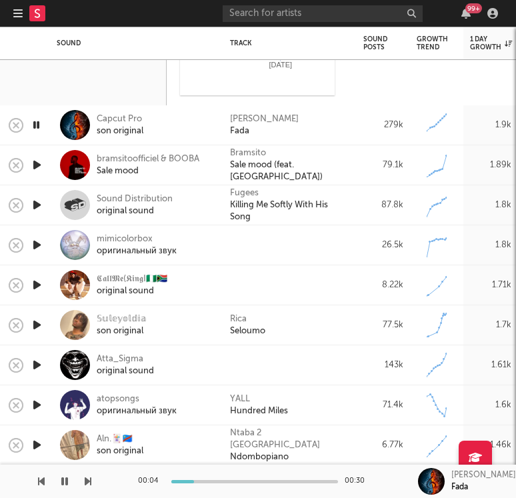
click at [40, 166] on icon "button" at bounding box center [37, 165] width 14 height 17
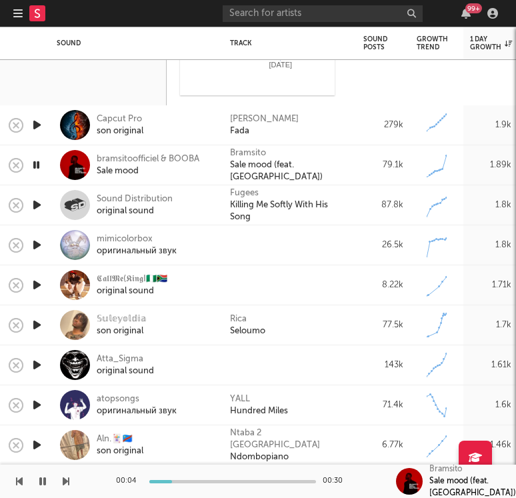
click at [36, 207] on icon "button" at bounding box center [37, 205] width 14 height 17
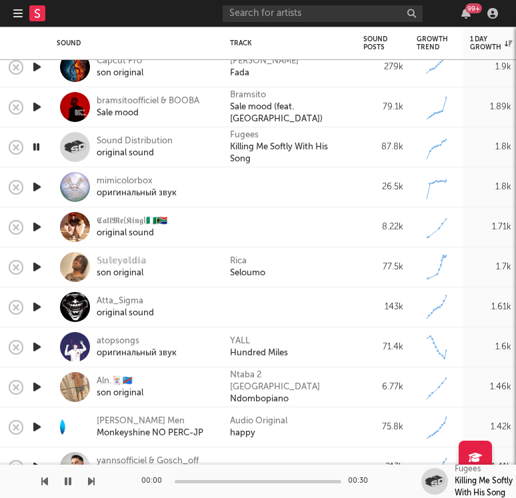
click at [39, 185] on icon "button" at bounding box center [37, 187] width 14 height 17
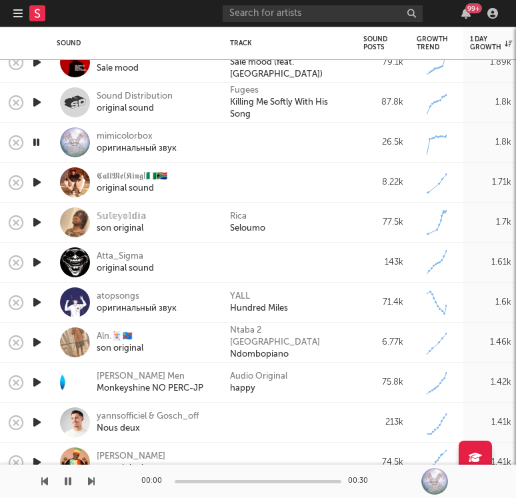
click at [37, 184] on icon "button" at bounding box center [37, 182] width 14 height 17
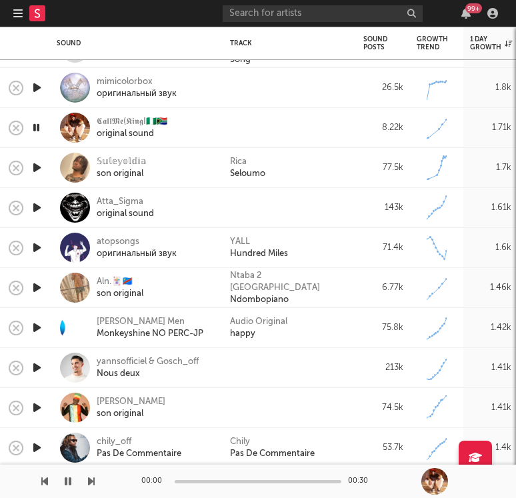
click at [37, 171] on icon "button" at bounding box center [37, 167] width 14 height 17
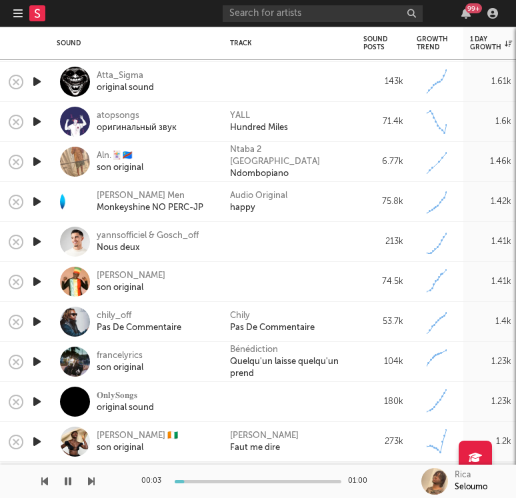
click at [38, 237] on icon "button" at bounding box center [37, 241] width 14 height 17
click at [36, 197] on icon "button" at bounding box center [37, 201] width 14 height 17
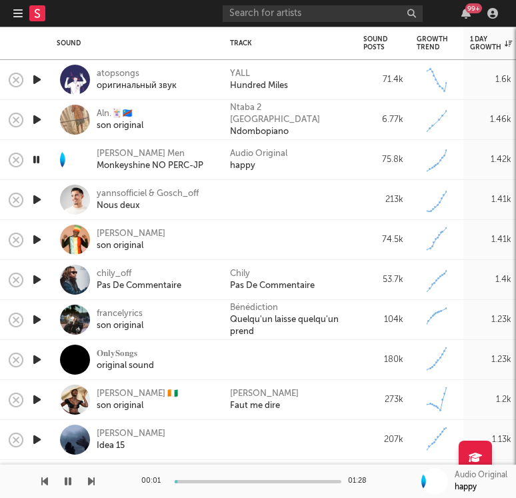
click at [37, 197] on icon "button" at bounding box center [37, 199] width 14 height 17
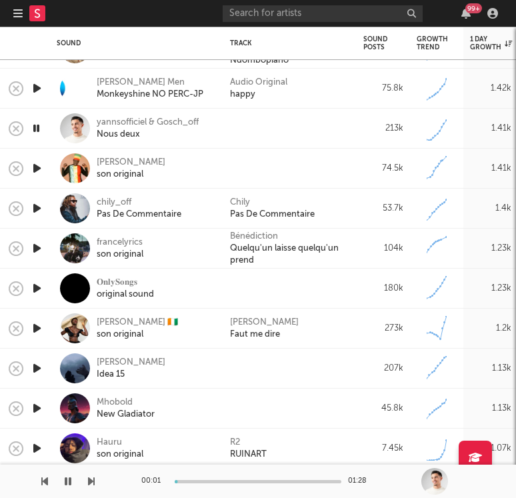
click at [35, 207] on icon "button" at bounding box center [37, 208] width 14 height 17
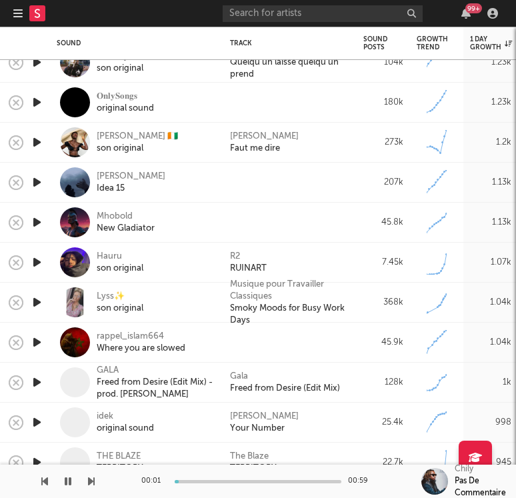
click at [37, 179] on icon "button" at bounding box center [37, 182] width 14 height 17
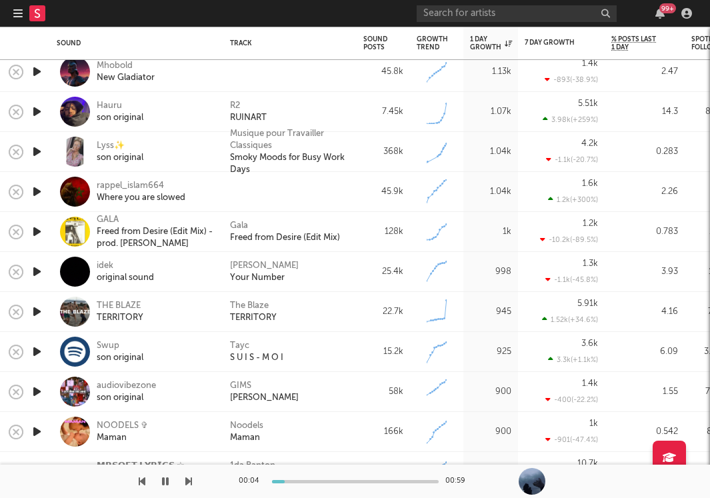
click at [32, 192] on icon "button" at bounding box center [37, 191] width 14 height 17
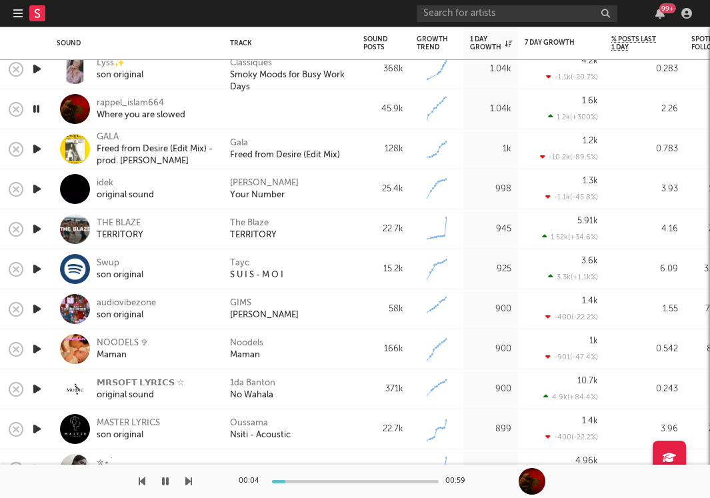
click at [41, 271] on icon "button" at bounding box center [37, 269] width 14 height 17
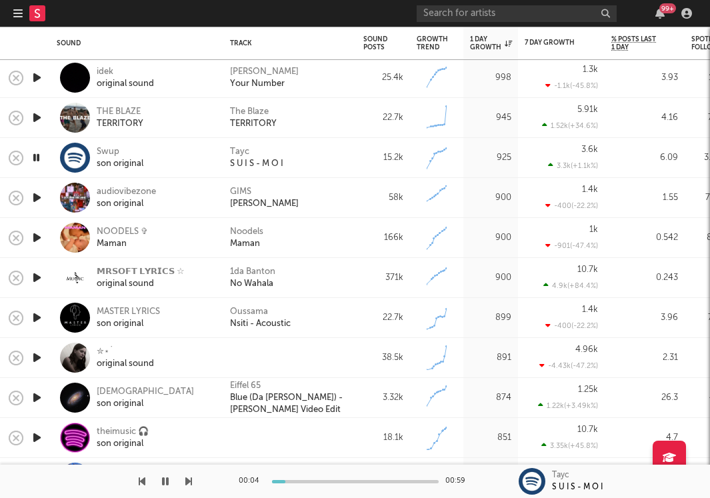
click at [39, 277] on icon "button" at bounding box center [37, 277] width 14 height 17
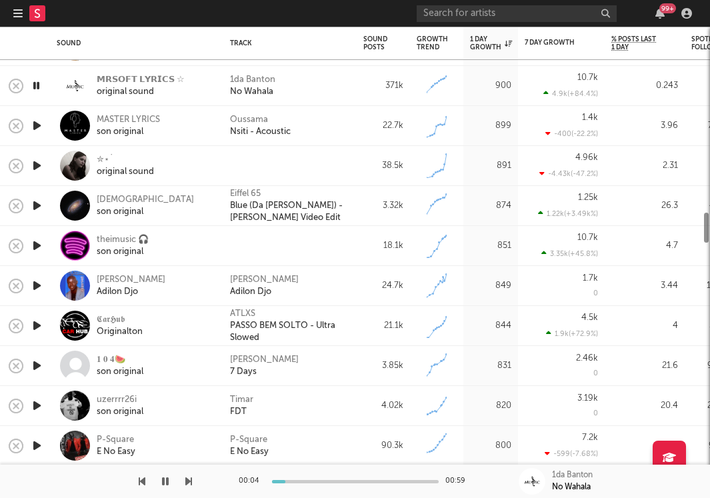
click at [40, 243] on icon "button" at bounding box center [37, 245] width 14 height 17
